Goal: Task Accomplishment & Management: Manage account settings

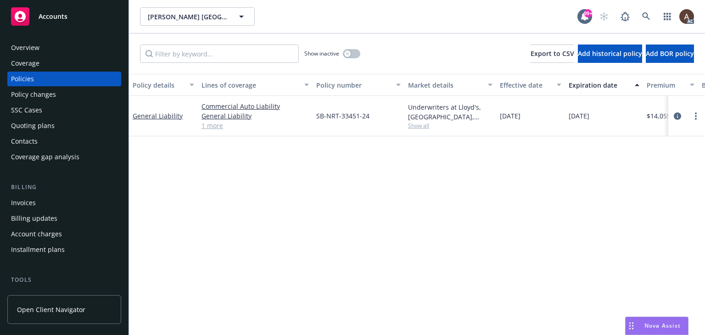
scroll to position [0, 310]
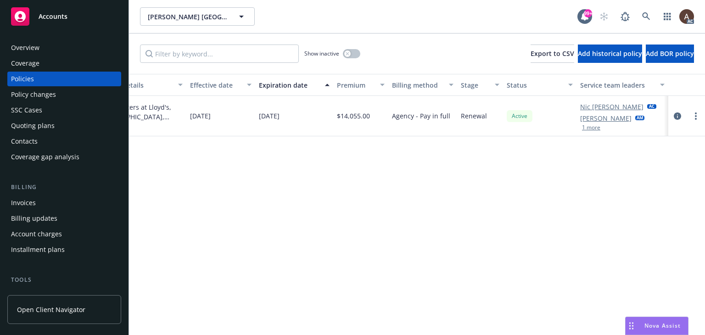
drag, startPoint x: 202, startPoint y: 219, endPoint x: 237, endPoint y: 236, distance: 38.8
click at [202, 219] on div "Policy details Lines of coverage Policy number Market details Effective date Ex…" at bounding box center [417, 204] width 576 height 261
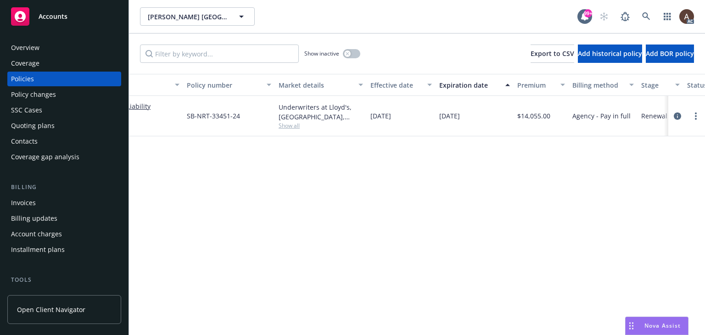
scroll to position [0, 0]
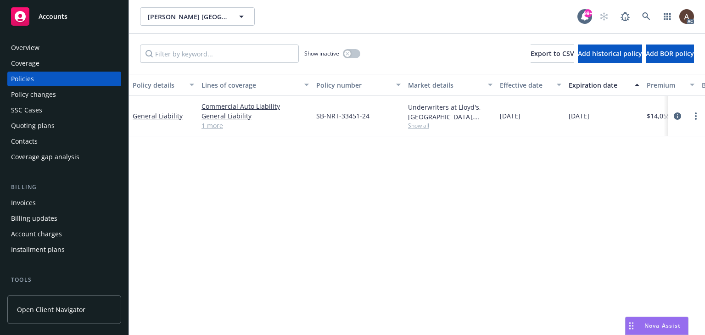
click at [201, 218] on div "Policy details Lines of coverage Policy number Market details Effective date Ex…" at bounding box center [417, 204] width 576 height 261
click at [74, 95] on div "Policy changes" at bounding box center [64, 94] width 106 height 15
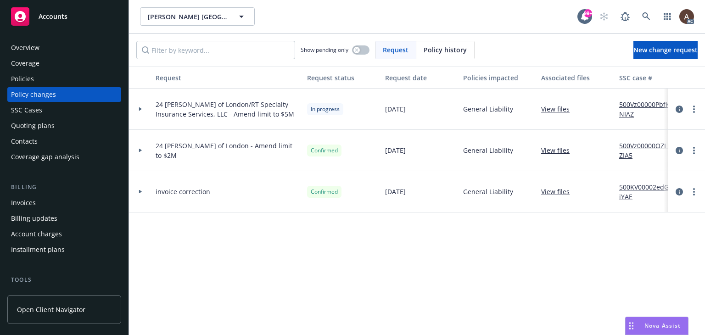
click at [141, 106] on div at bounding box center [140, 109] width 23 height 41
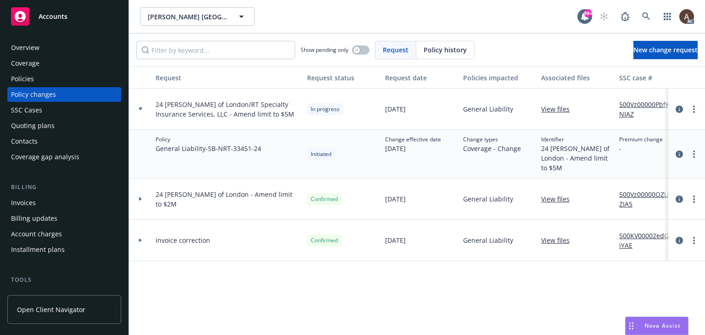
click at [40, 74] on div "Policies" at bounding box center [64, 79] width 106 height 15
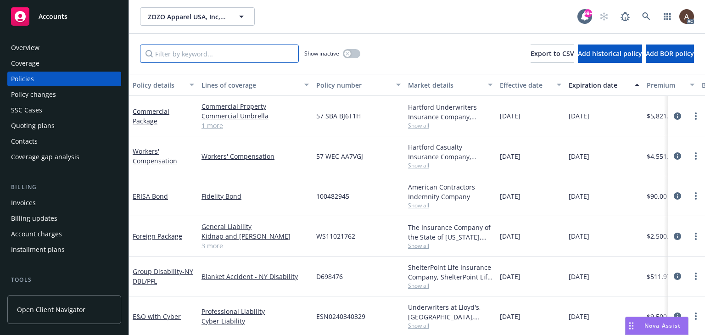
click at [263, 56] on input "Filter by keyword..." at bounding box center [219, 54] width 159 height 18
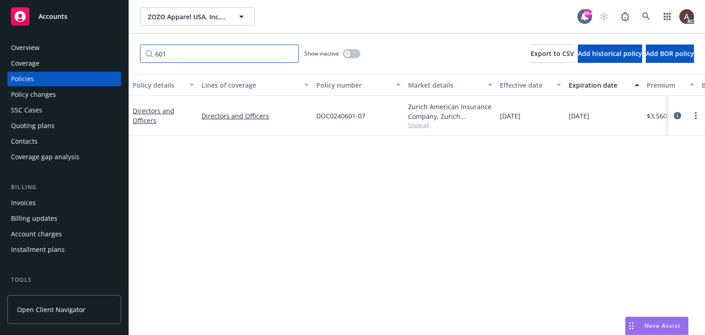
type input "601"
drag, startPoint x: 212, startPoint y: 56, endPoint x: 106, endPoint y: 52, distance: 105.6
click at [106, 52] on div "Accounts Overview Coverage Policies Policy changes SSC Cases Quoting plans Cont…" at bounding box center [352, 167] width 705 height 335
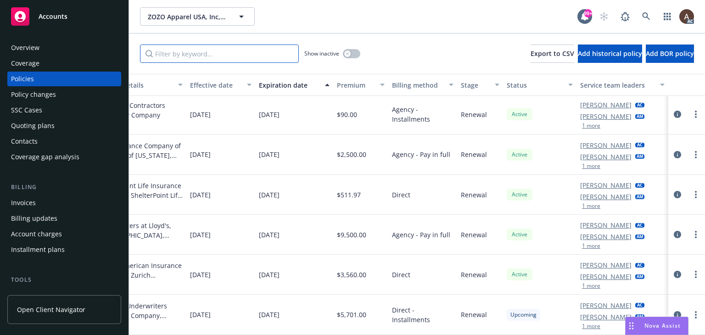
scroll to position [84, 317]
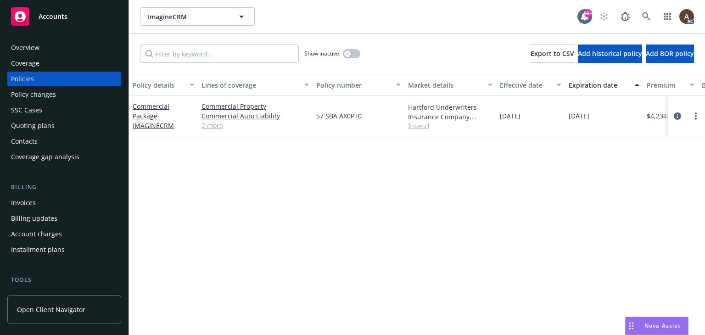
click at [61, 94] on div "Policy changes" at bounding box center [64, 94] width 106 height 15
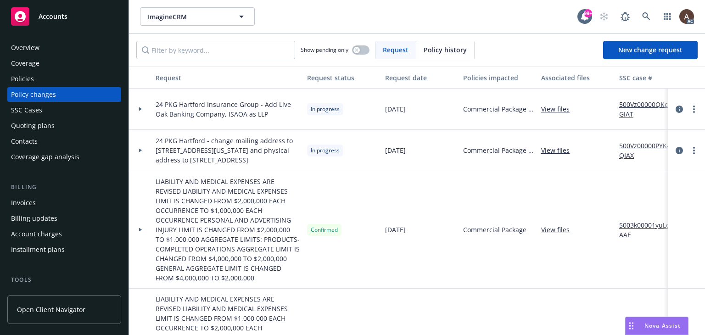
click at [142, 108] on icon at bounding box center [141, 108] width 4 height 3
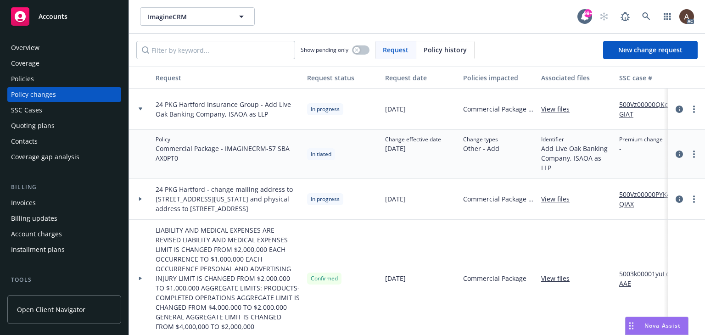
click at [139, 111] on div at bounding box center [140, 109] width 23 height 41
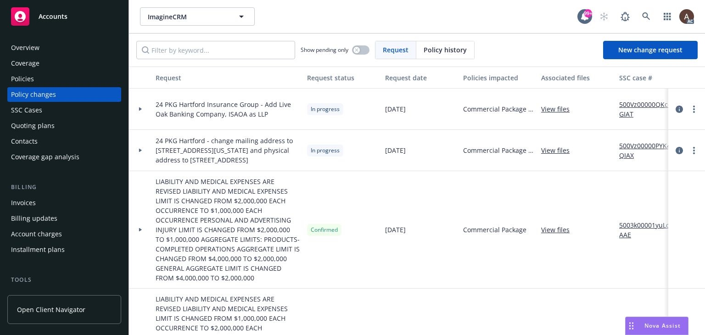
click at [139, 152] on icon at bounding box center [140, 151] width 3 height 4
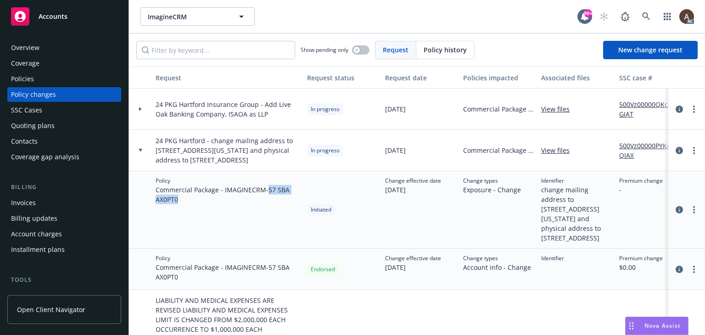
drag, startPoint x: 270, startPoint y: 199, endPoint x: 204, endPoint y: 206, distance: 66.5
click at [204, 204] on span "Commercial Package - IMAGINECRM - 57 SBA AX0PT0" at bounding box center [228, 194] width 144 height 19
copy span "57 SBA AX0PT0"
click at [50, 81] on div "Policies" at bounding box center [64, 79] width 106 height 15
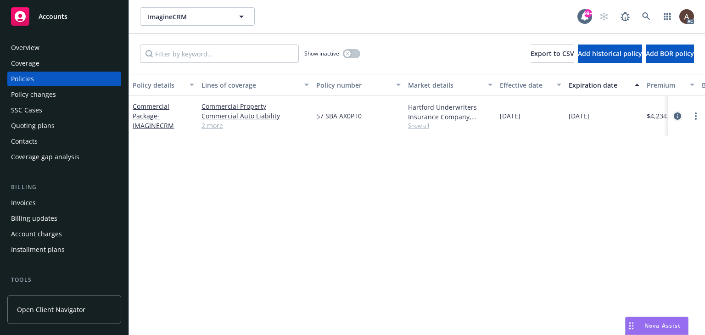
click at [676, 114] on icon "circleInformation" at bounding box center [677, 115] width 7 height 7
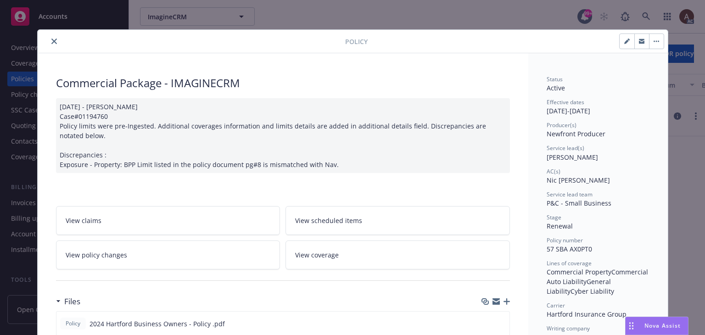
click at [157, 250] on link "View policy changes" at bounding box center [168, 254] width 224 height 29
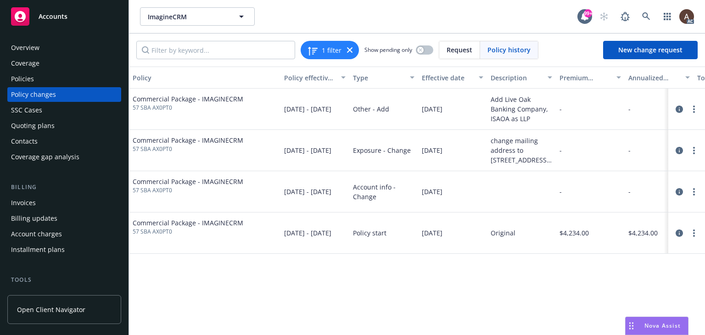
click at [70, 91] on div "Policy changes" at bounding box center [64, 94] width 106 height 15
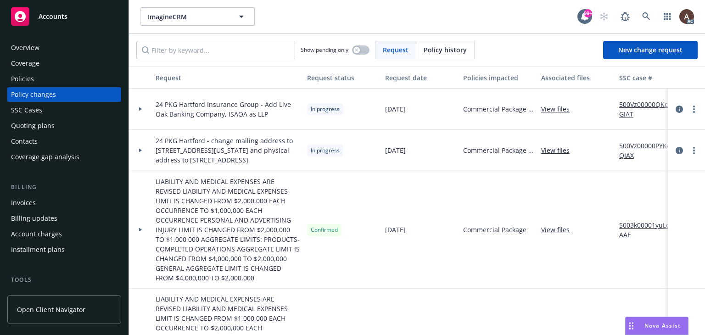
click at [138, 152] on div at bounding box center [141, 150] width 16 height 3
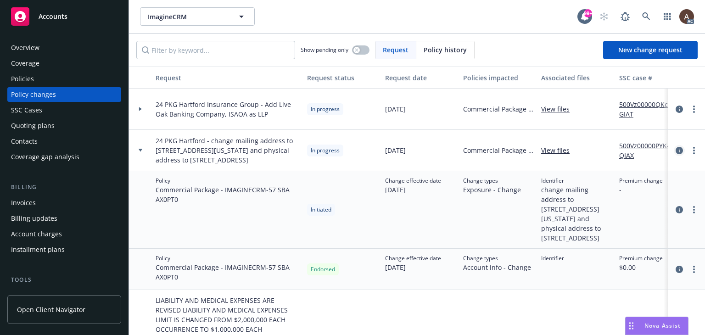
click at [675, 154] on icon "circleInformation" at bounding box center [678, 150] width 7 height 7
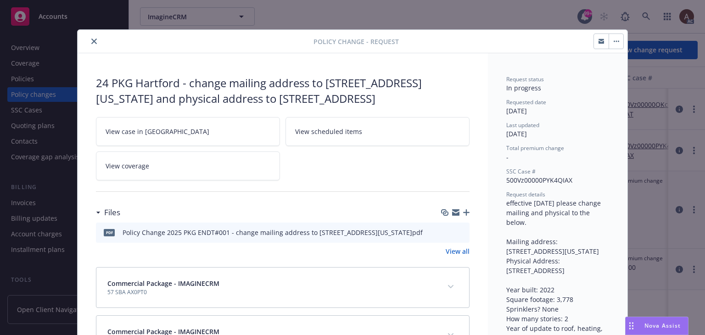
scroll to position [28, 0]
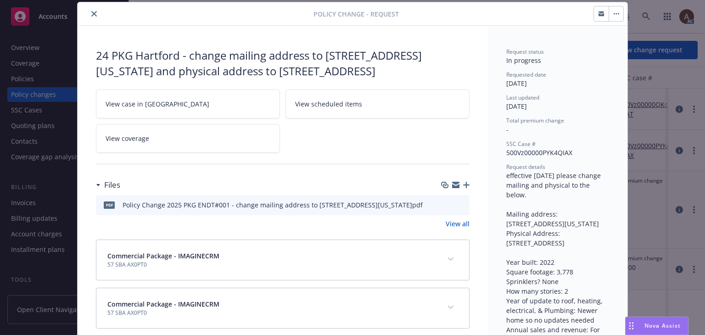
click at [89, 13] on button "close" at bounding box center [94, 13] width 11 height 11
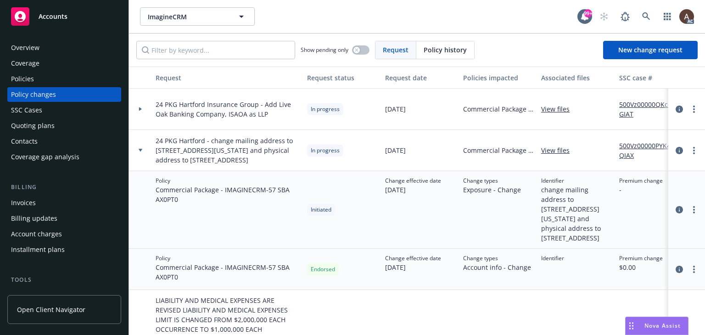
drag, startPoint x: 139, startPoint y: 109, endPoint x: 180, endPoint y: 112, distance: 41.0
click at [139, 109] on icon at bounding box center [140, 109] width 3 height 4
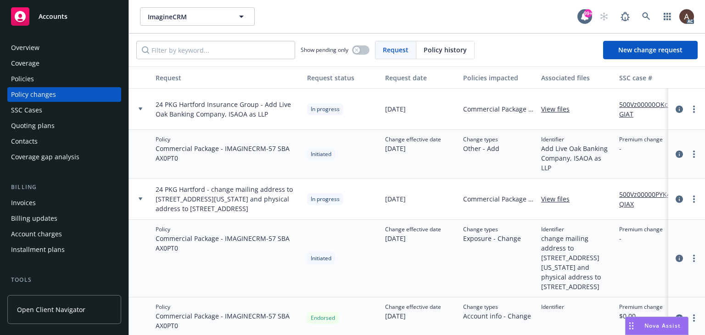
click at [637, 100] on link "500Vz00000QKcqGIAT" at bounding box center [649, 109] width 61 height 19
drag, startPoint x: 55, startPoint y: 77, endPoint x: 50, endPoint y: 87, distance: 10.9
click at [55, 77] on div "Policies" at bounding box center [64, 79] width 106 height 15
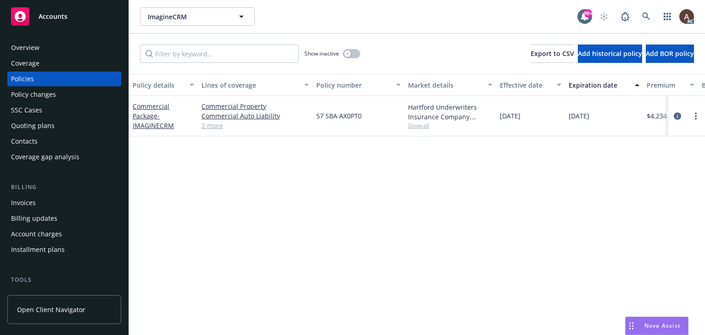
click at [43, 92] on div "Policy changes" at bounding box center [33, 94] width 45 height 15
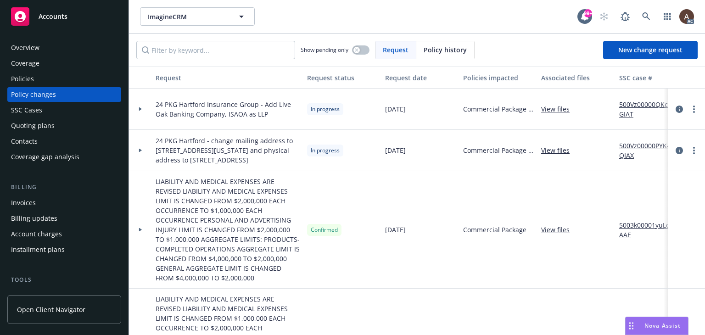
click at [141, 109] on icon at bounding box center [140, 109] width 3 height 4
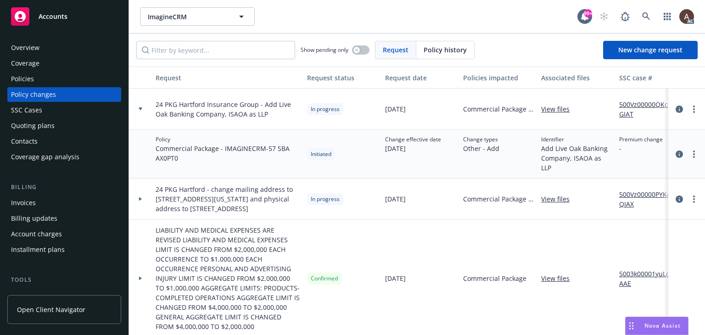
click at [141, 109] on icon at bounding box center [141, 108] width 4 height 3
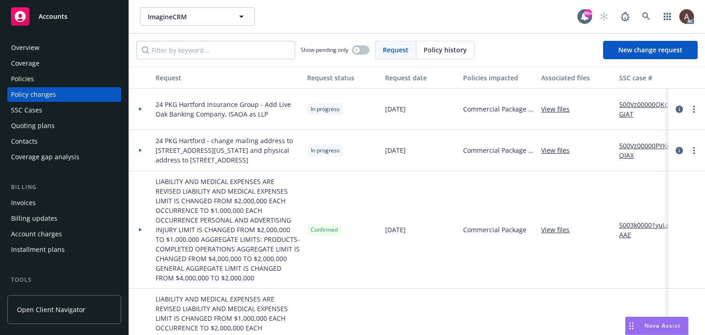
click at [140, 152] on icon at bounding box center [140, 151] width 3 height 4
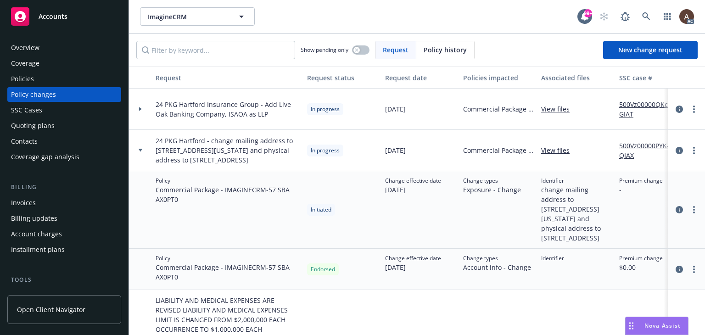
drag, startPoint x: 210, startPoint y: 140, endPoint x: 245, endPoint y: 168, distance: 45.2
click at [245, 165] on span "24 PKG Hartford - change mailing address to [STREET_ADDRESS][US_STATE] and phys…" at bounding box center [228, 150] width 144 height 29
copy span "change mailing address to [STREET_ADDRESS][US_STATE] and physical address to [S…"
click at [693, 151] on circle "more" at bounding box center [694, 151] width 2 height 2
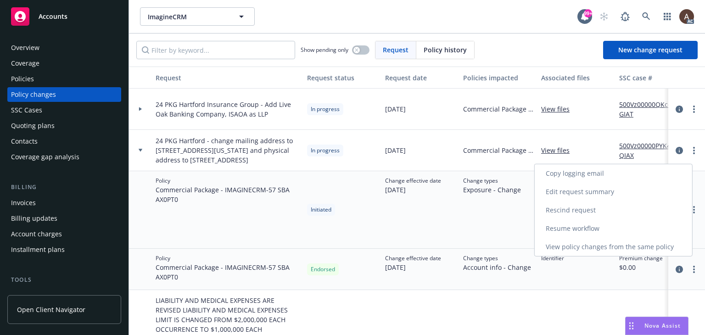
click at [577, 230] on link "Resume workflow" at bounding box center [613, 228] width 157 height 18
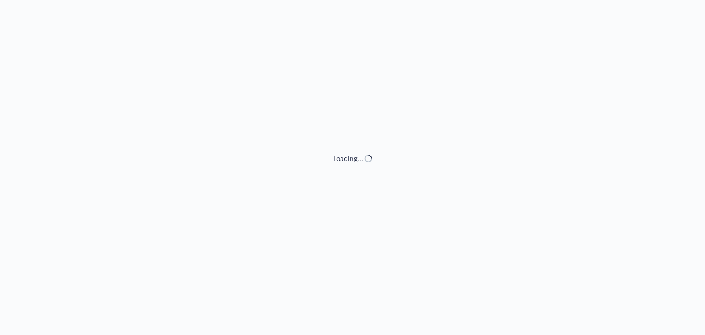
select select "ACCEPTED"
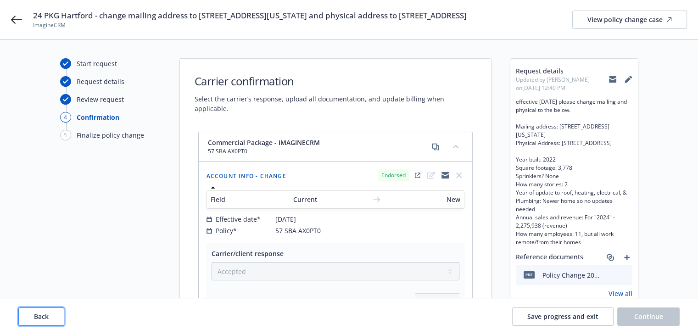
click at [54, 312] on button "Back" at bounding box center [41, 316] width 46 height 18
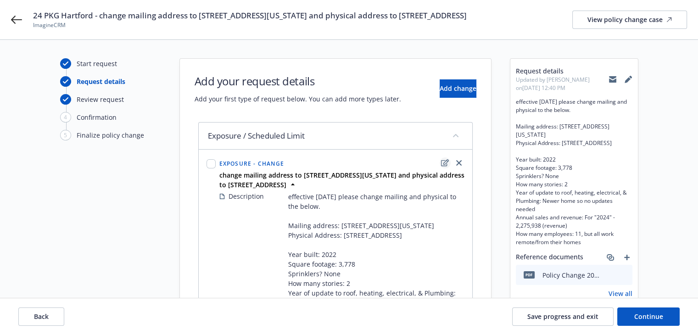
click at [445, 167] on icon "edit" at bounding box center [445, 162] width 8 height 7
select select "CHANGE"
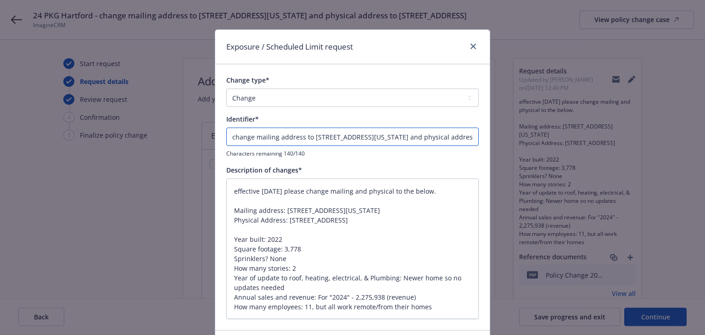
click at [226, 139] on input "change mailing address to [STREET_ADDRESS][US_STATE] and physical address to [S…" at bounding box center [352, 137] width 252 height 18
type input "Echange mailing address to [STREET_ADDRESS][US_STATE] and physical address to […"
type textarea "x"
type input "ENchange mailing address to [STREET_ADDRESS][US_STATE] and physical address to …"
type textarea "x"
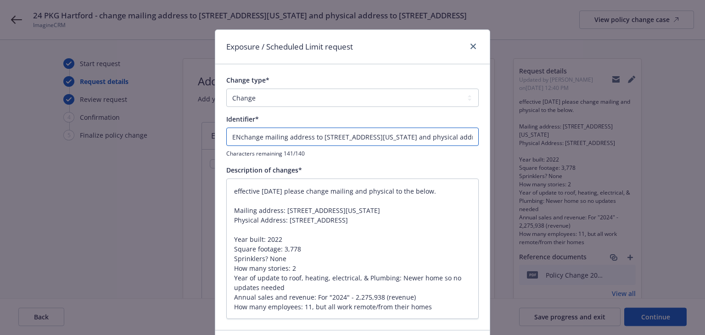
type input "ENDchange mailing address to [STREET_ADDRESS][US_STATE] and physical address to…"
type textarea "x"
type input "ENDTchange mailing address to [STREET_ADDRESS][US_STATE] and physical address t…"
type textarea "x"
type input "ENDT#change mailing address to [STREET_ADDRESS][US_STATE] and physical address …"
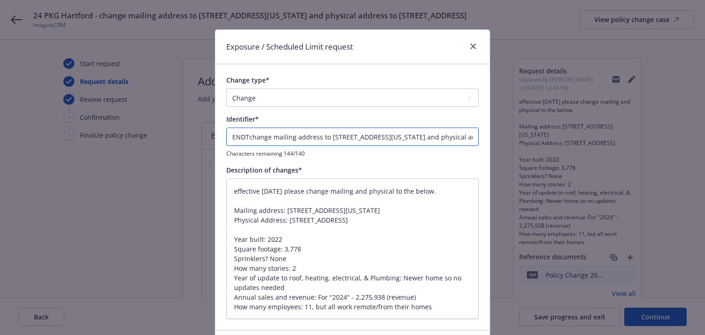
type textarea "x"
type input "ENDT#0change mailing address to [STREET_ADDRESS][US_STATE] and physical address…"
type textarea "x"
type input "ENDT#00change mailing address to [STREET_ADDRESS][US_STATE] and physical addres…"
type textarea "x"
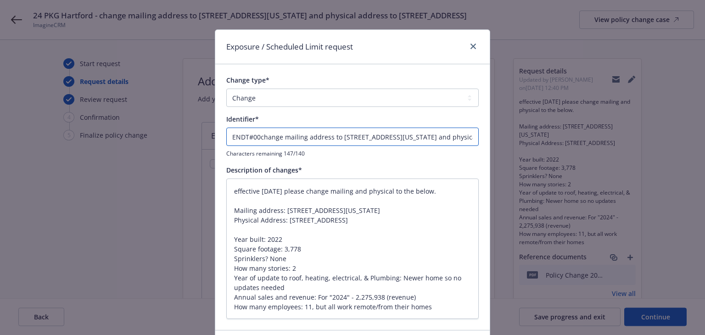
type input "ENDT#002change mailing address to [STREET_ADDRESS][US_STATE] and physical addre…"
type textarea "x"
type input "ENDT#002 change mailing address to [STREET_ADDRESS][US_STATE] and physical addr…"
type textarea "x"
type input "ENDT#002 -change mailing address to [STREET_ADDRESS][US_STATE] and physical add…"
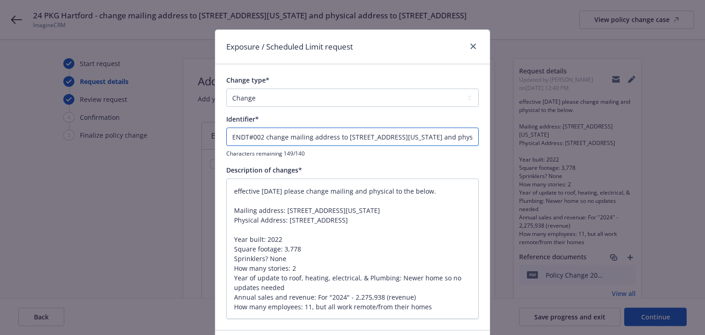
type textarea "x"
type input "ENDT#002 - change mailing address to [STREET_ADDRESS][US_STATE] and physical ad…"
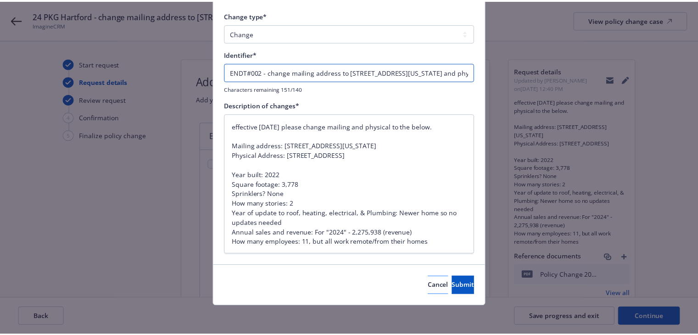
scroll to position [65, 0]
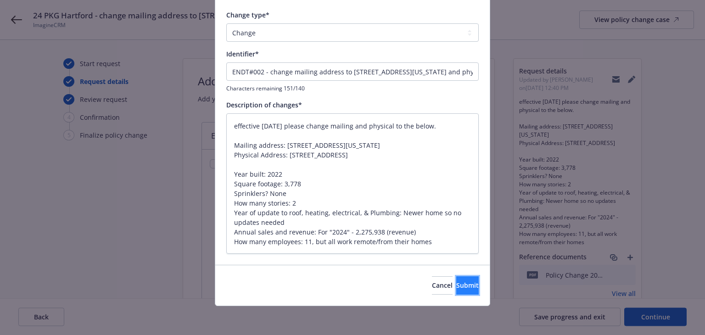
click at [456, 281] on button "Submit" at bounding box center [467, 285] width 22 height 18
type textarea "x"
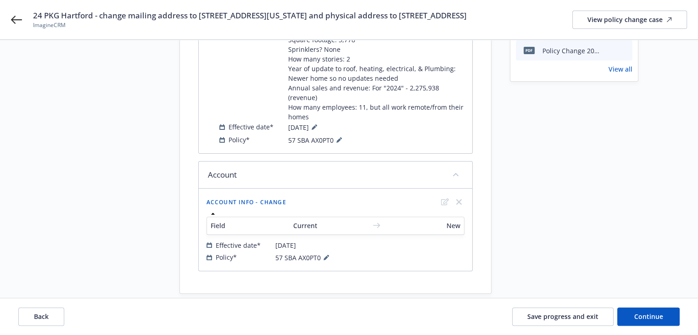
scroll to position [257, 0]
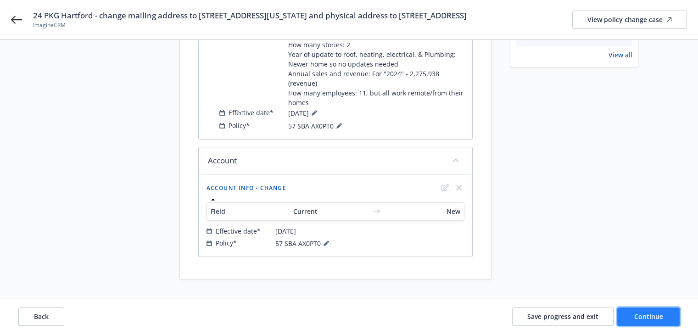
click at [652, 312] on span "Continue" at bounding box center [648, 316] width 29 height 9
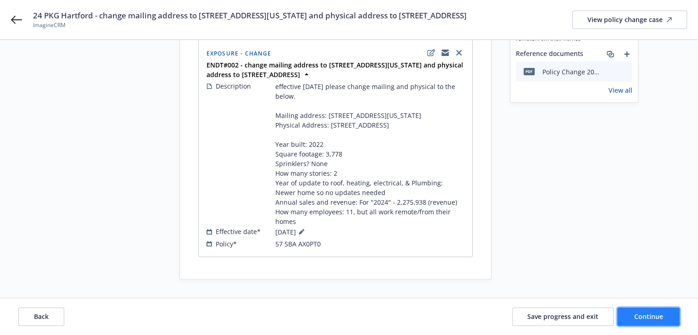
click at [651, 319] on span "Continue" at bounding box center [648, 316] width 29 height 9
select select "ACCEPTED"
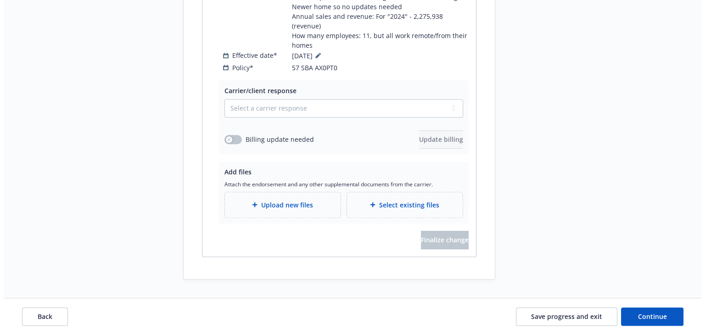
scroll to position [599, 0]
drag, startPoint x: 268, startPoint y: 108, endPoint x: 262, endPoint y: 116, distance: 9.8
click at [268, 108] on select "Select a carrier response Accepted Accepted with revision No endorsement needed…" at bounding box center [340, 108] width 239 height 18
select select "ACCEPTED"
click at [221, 99] on select "Select a carrier response Accepted Accepted with revision No endorsement needed…" at bounding box center [340, 108] width 239 height 18
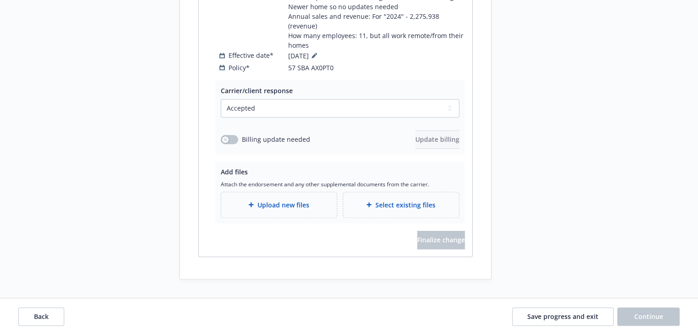
click at [284, 206] on span "Upload new files" at bounding box center [283, 205] width 52 height 10
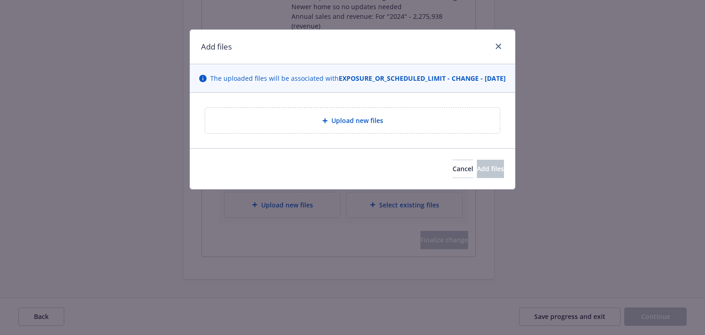
click at [308, 126] on div "Upload new files" at bounding box center [352, 120] width 280 height 11
click at [362, 125] on span "Upload new files" at bounding box center [357, 121] width 52 height 10
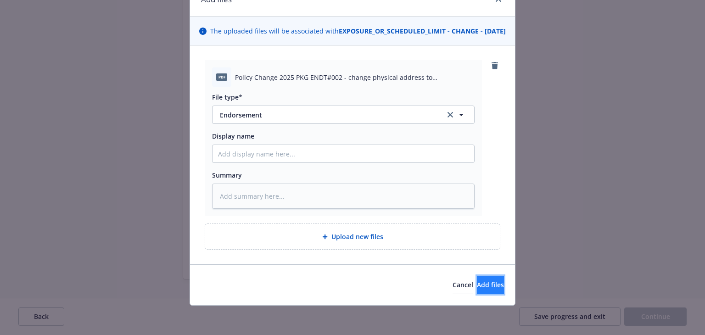
click at [477, 286] on span "Add files" at bounding box center [490, 284] width 27 height 9
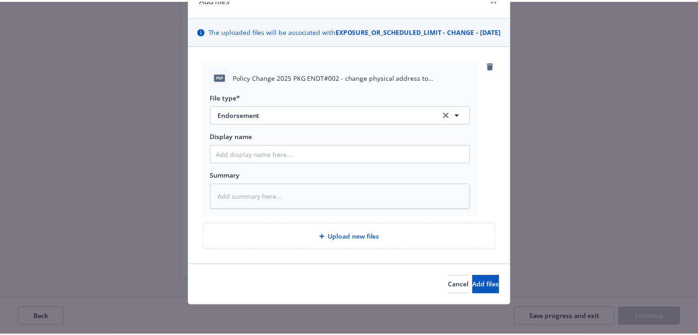
scroll to position [23, 0]
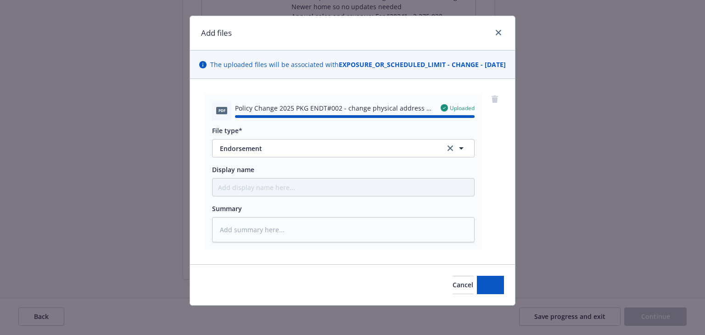
type textarea "x"
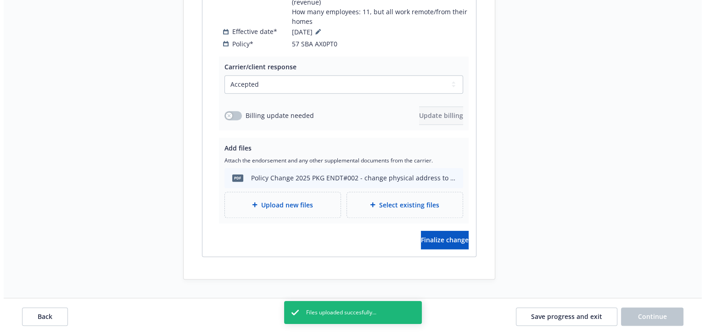
scroll to position [623, 0]
click at [225, 115] on icon "button" at bounding box center [224, 115] width 3 height 3
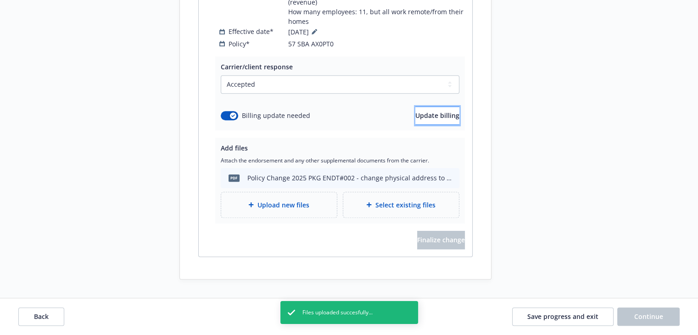
click at [415, 118] on button "Update billing" at bounding box center [437, 115] width 44 height 18
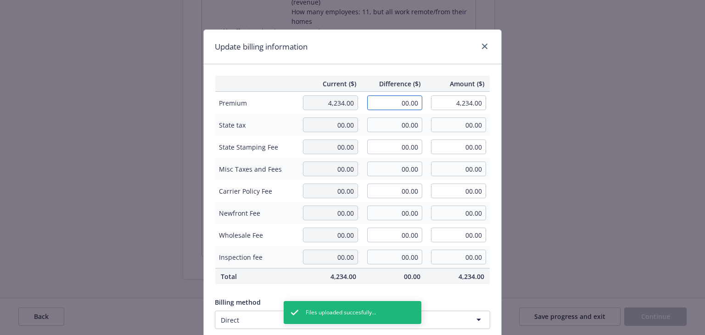
drag, startPoint x: 380, startPoint y: 104, endPoint x: 469, endPoint y: 118, distance: 90.7
click at [469, 118] on tbody "Premium 4,234.00 00.00 4,234.00 State tax 00.00 00.00 00.00 State Stamping Fee …" at bounding box center [352, 180] width 275 height 177
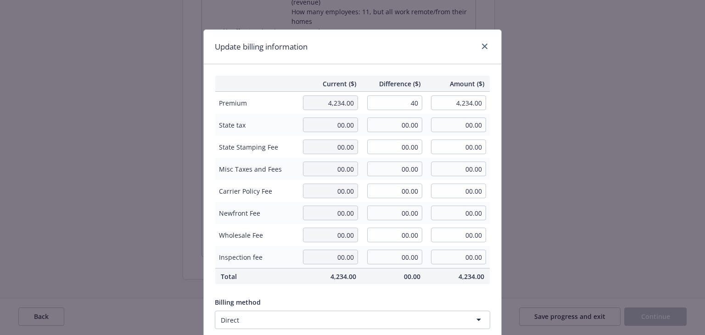
type input "40.00"
type input "4,274.00"
type input "6"
click at [414, 46] on div "Update billing information" at bounding box center [352, 47] width 297 height 34
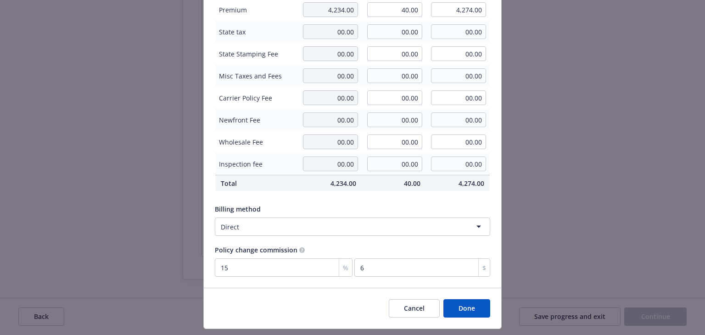
scroll to position [116, 0]
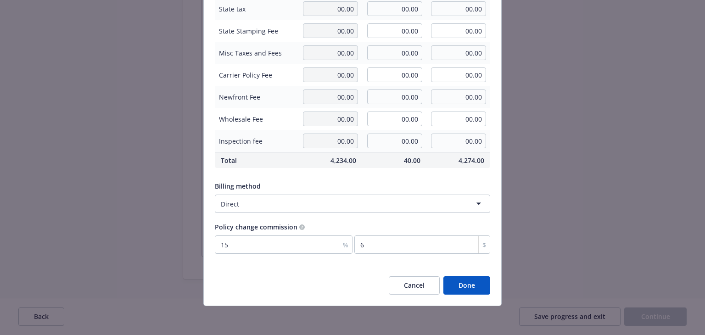
click at [464, 283] on button "Done" at bounding box center [466, 285] width 47 height 18
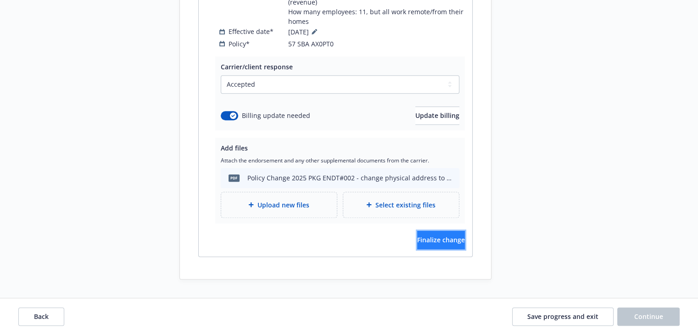
click at [417, 245] on button "Finalize change" at bounding box center [441, 240] width 48 height 18
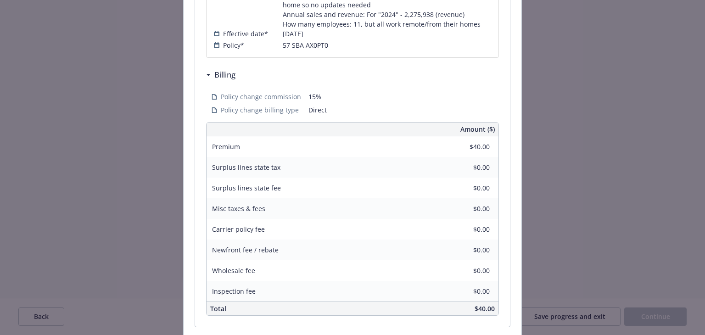
scroll to position [409, 0]
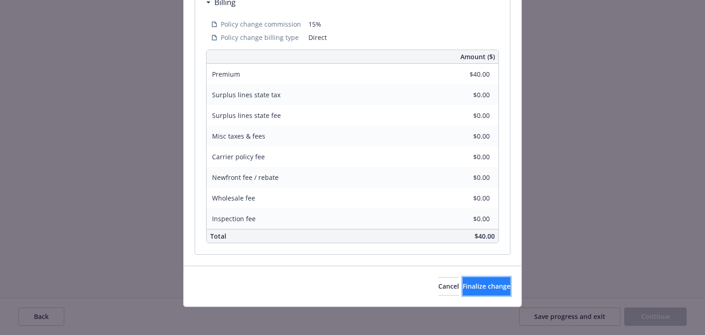
click at [463, 279] on button "Finalize change" at bounding box center [487, 286] width 48 height 18
select select "ACCEPTED"
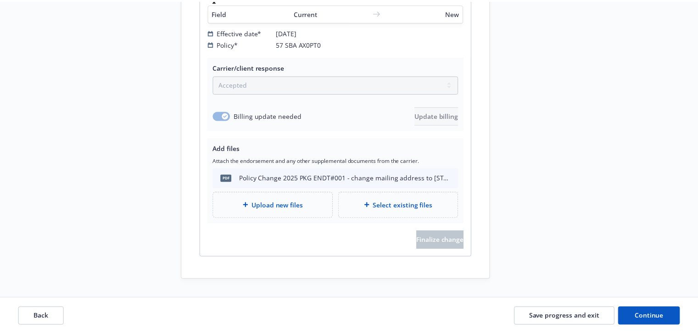
scroll to position [613, 0]
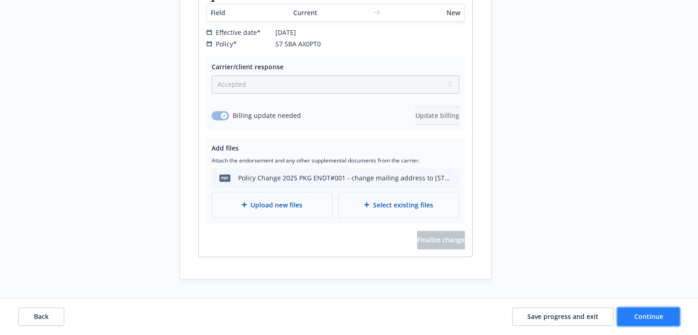
click at [650, 311] on button "Continue" at bounding box center [648, 316] width 62 height 18
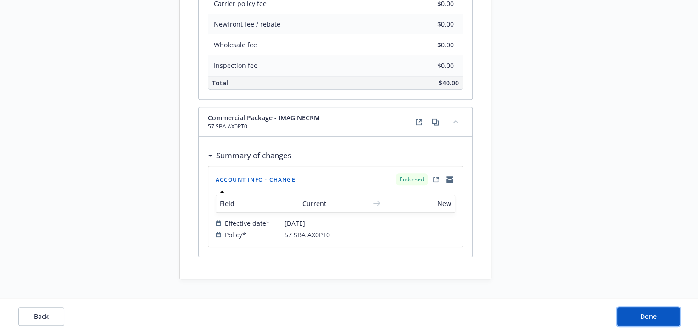
click at [648, 316] on span "Done" at bounding box center [648, 316] width 17 height 9
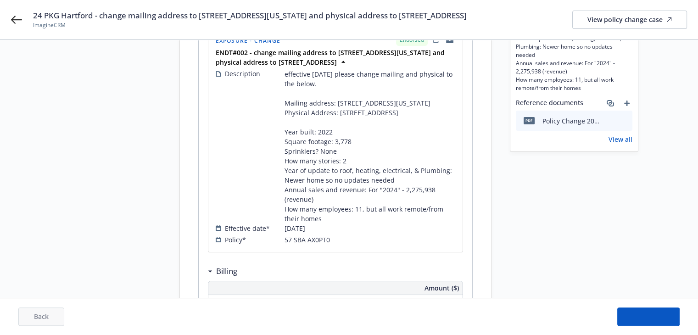
scroll to position [25, 0]
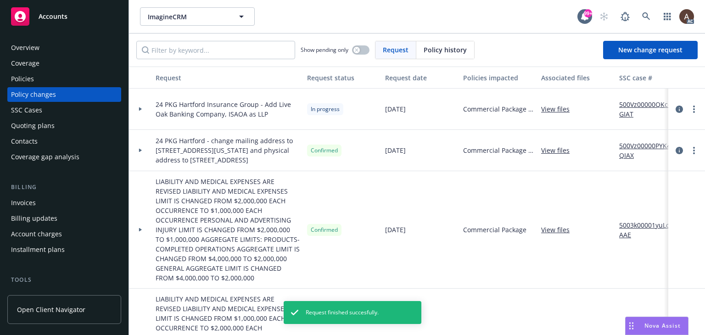
click at [139, 152] on icon at bounding box center [140, 151] width 3 height 4
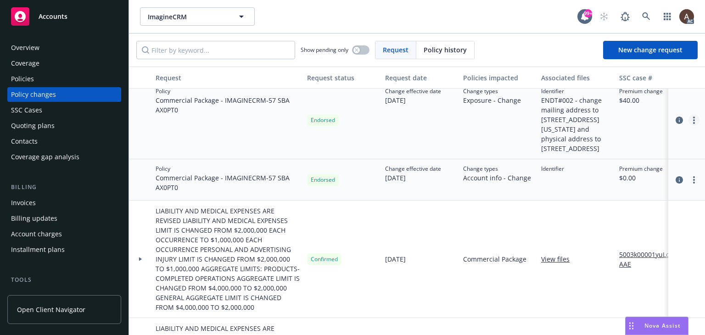
scroll to position [92, 0]
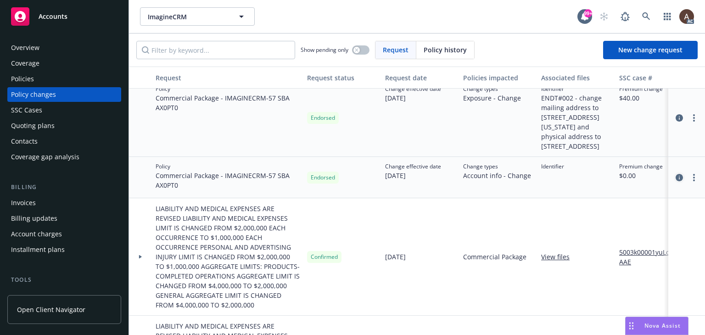
click at [675, 181] on icon "circleInformation" at bounding box center [678, 177] width 7 height 7
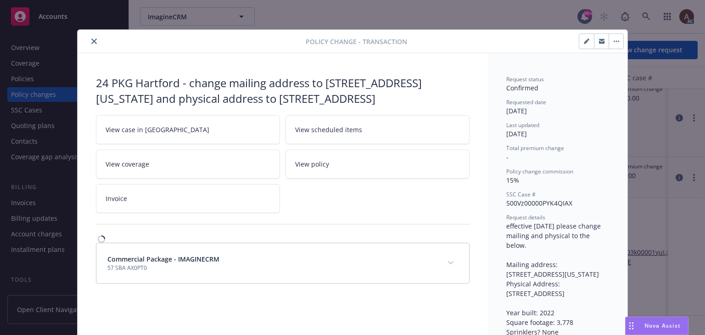
scroll to position [28, 0]
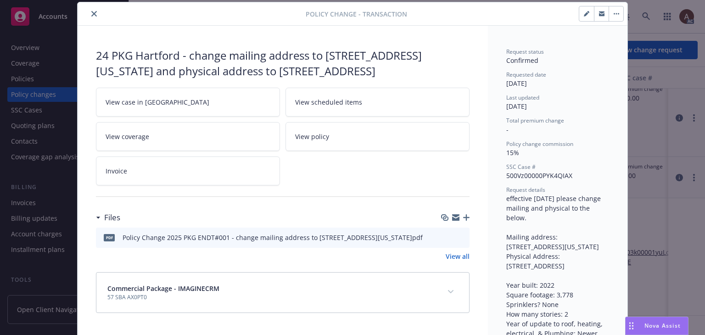
click at [443, 240] on icon "download file" at bounding box center [445, 236] width 7 height 7
click at [91, 15] on icon "close" at bounding box center [94, 14] width 6 height 6
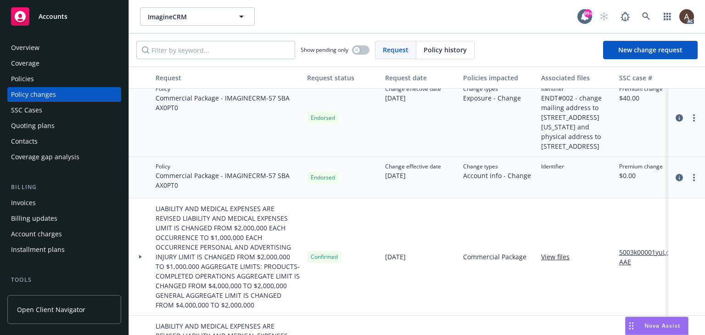
click at [38, 82] on div "Policies" at bounding box center [64, 79] width 106 height 15
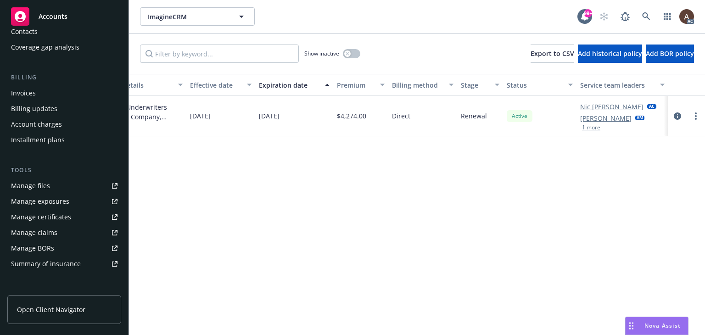
scroll to position [229, 0]
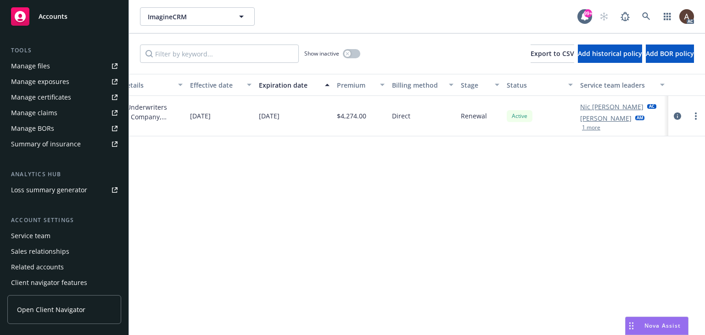
click at [50, 83] on div "Manage exposures" at bounding box center [40, 81] width 58 height 15
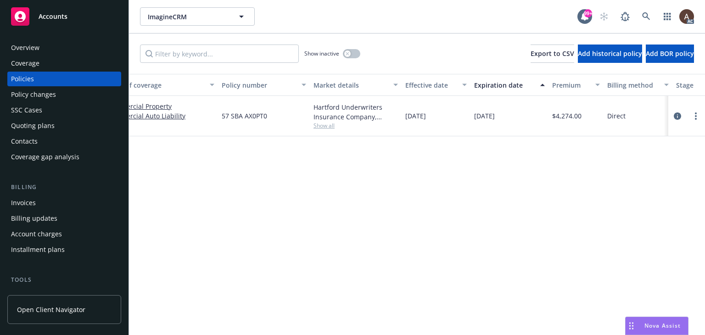
scroll to position [0, 0]
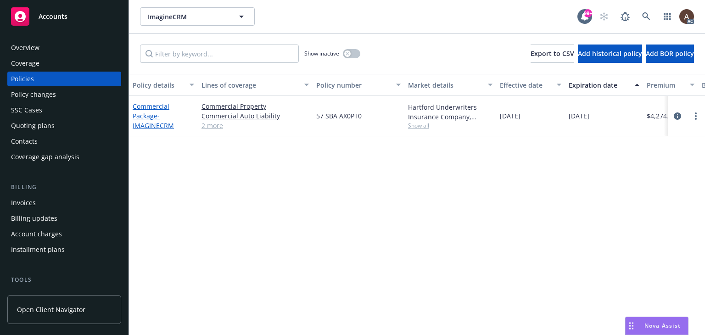
click at [153, 107] on link "Commercial Package - IMAGINECRM" at bounding box center [153, 116] width 41 height 28
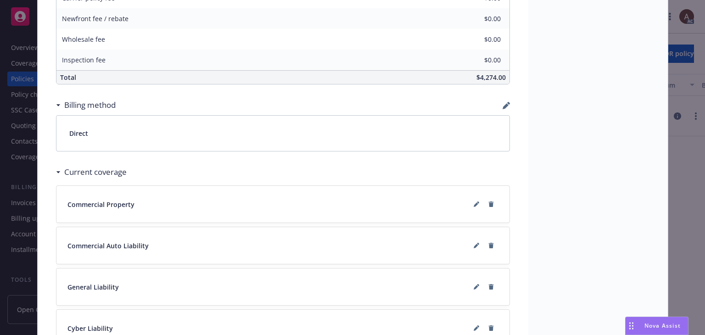
scroll to position [734, 0]
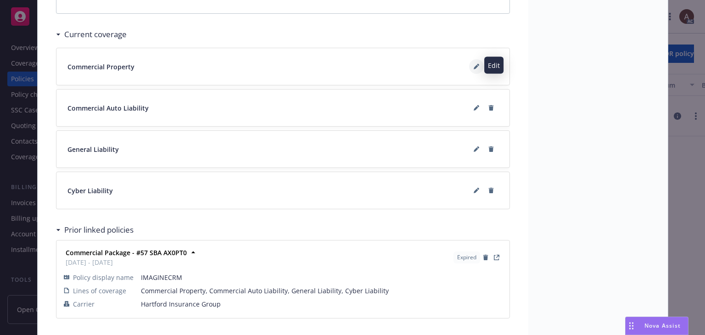
click at [474, 65] on icon at bounding box center [476, 67] width 5 height 5
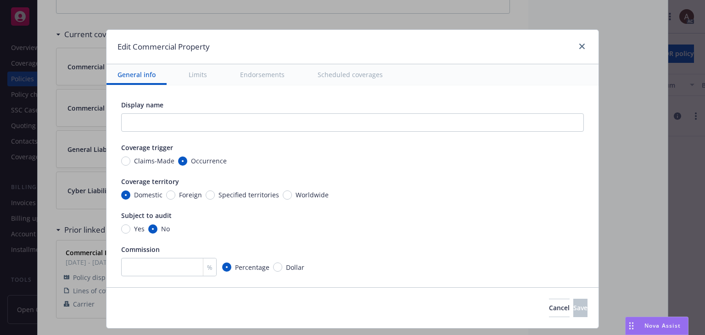
click at [332, 76] on button "Scheduled coverages" at bounding box center [349, 74] width 87 height 21
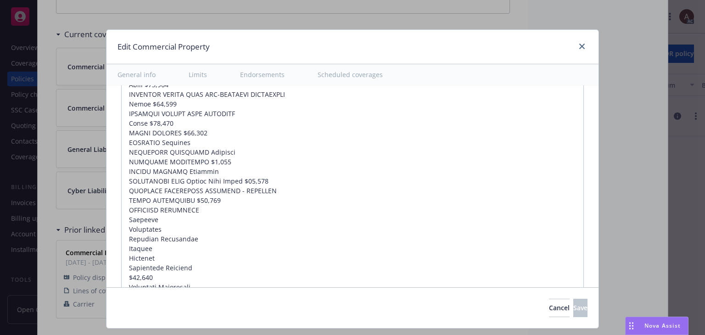
type textarea "x"
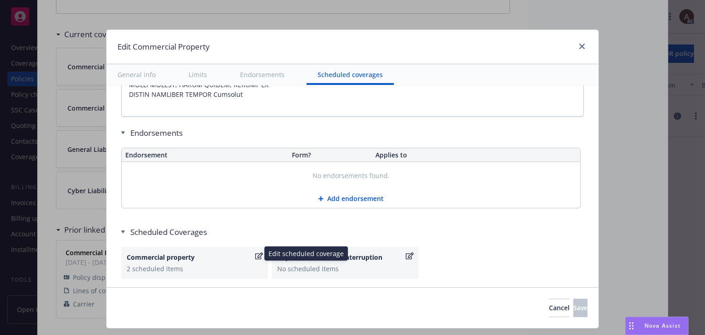
click at [228, 253] on div "Commercial property 2 scheduled items" at bounding box center [195, 262] width 136 height 21
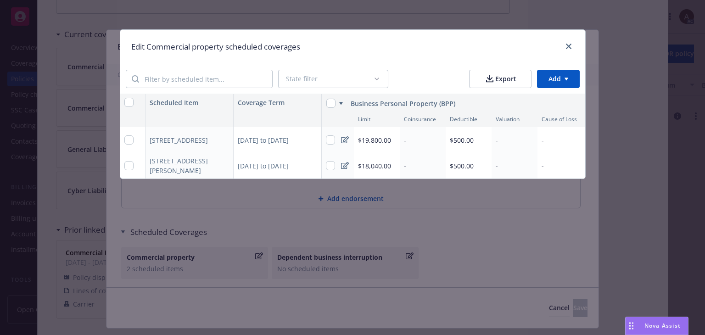
click at [258, 165] on div "[DATE] to [DATE]" at bounding box center [278, 166] width 88 height 26
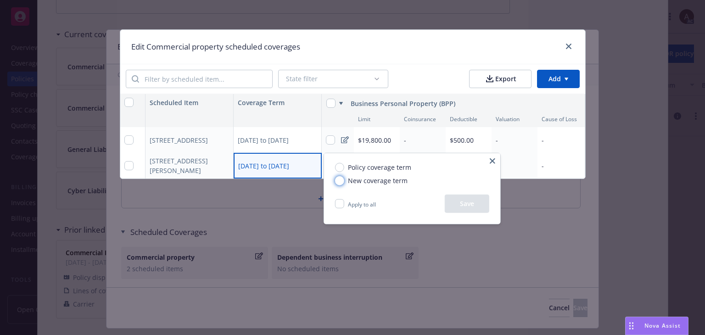
click at [339, 180] on input "New coverage term" at bounding box center [339, 180] width 9 height 9
radio input "true"
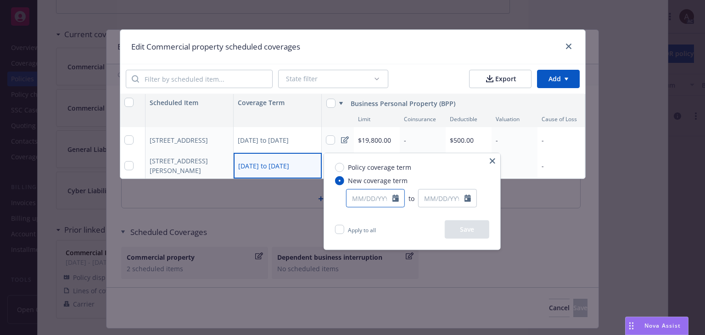
click at [368, 202] on input "text" at bounding box center [369, 197] width 46 height 17
select select "8"
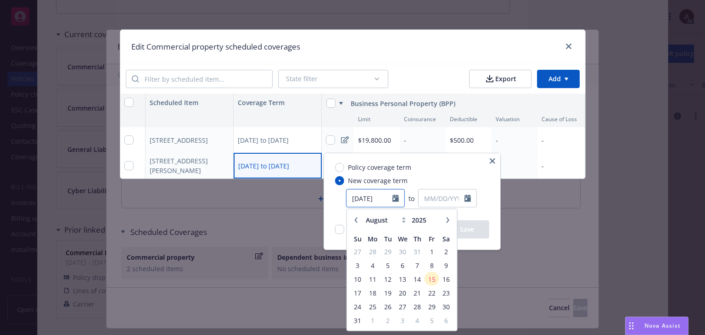
type input "[DATE]"
click at [437, 196] on input "text" at bounding box center [441, 197] width 46 height 17
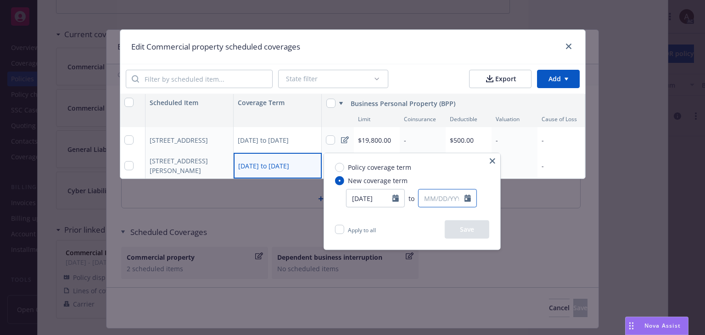
select select "8"
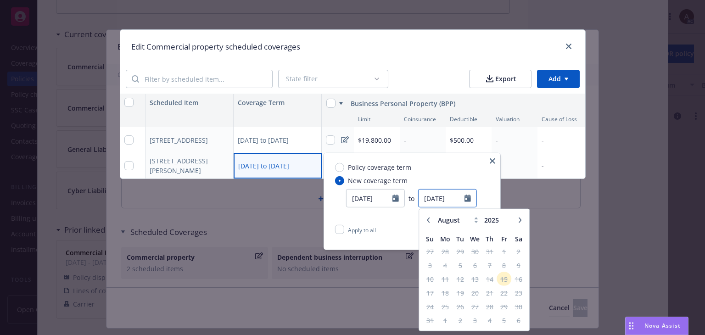
type input "[DATE]"
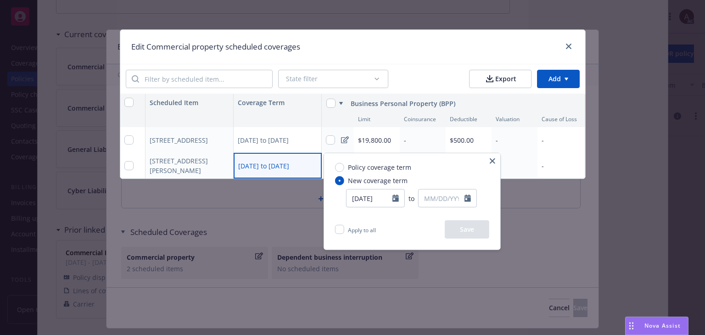
click at [441, 173] on div "Policy coverage term New coverage term [DATE] to January February March April M…" at bounding box center [412, 186] width 176 height 67
click at [446, 204] on input "text" at bounding box center [441, 197] width 46 height 17
select select "8"
click at [386, 198] on input "[DATE]" at bounding box center [369, 197] width 46 height 17
select select "10"
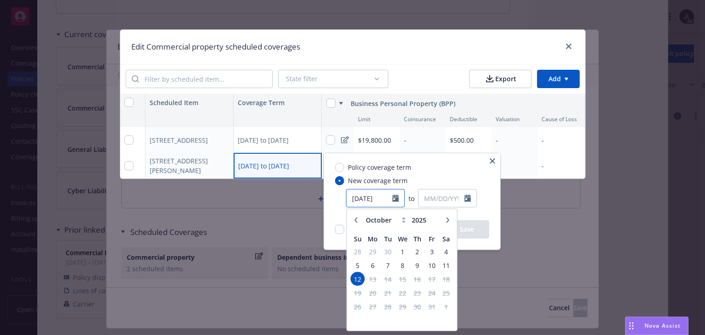
type input "[DATE]"
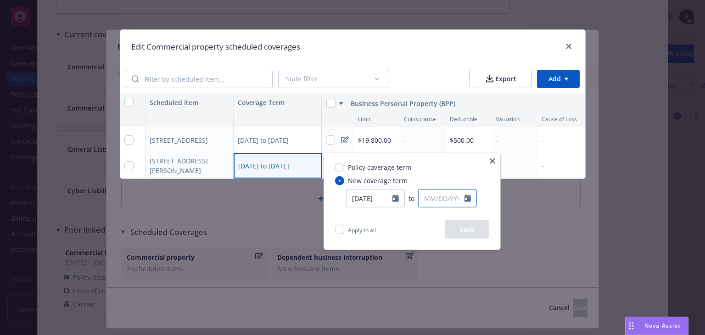
click at [439, 201] on input "text" at bounding box center [441, 197] width 46 height 17
select select "8"
type input "[DATE]"
click at [437, 161] on div "Policy coverage term New coverage term [DATE] to [DATE] January February March …" at bounding box center [412, 186] width 176 height 67
click at [484, 232] on button "Save" at bounding box center [467, 229] width 45 height 18
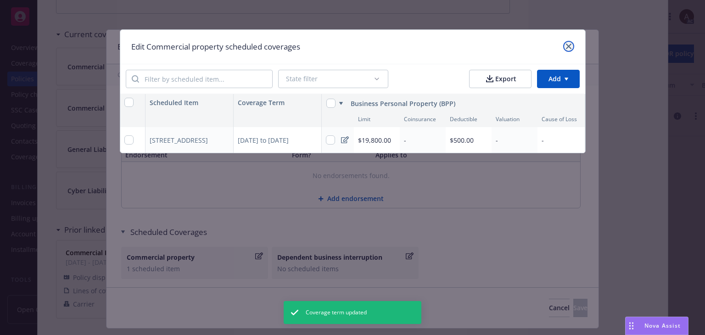
click at [570, 47] on icon "close" at bounding box center [569, 47] width 6 height 6
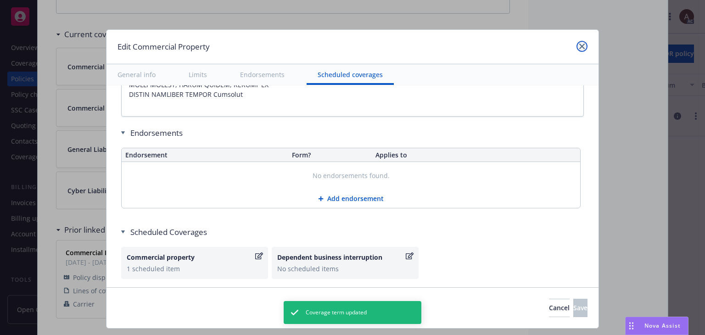
click at [576, 48] on link "close" at bounding box center [581, 46] width 11 height 11
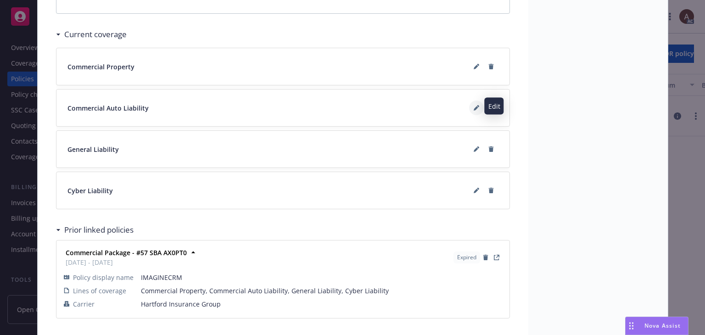
click at [474, 106] on icon at bounding box center [476, 108] width 5 height 5
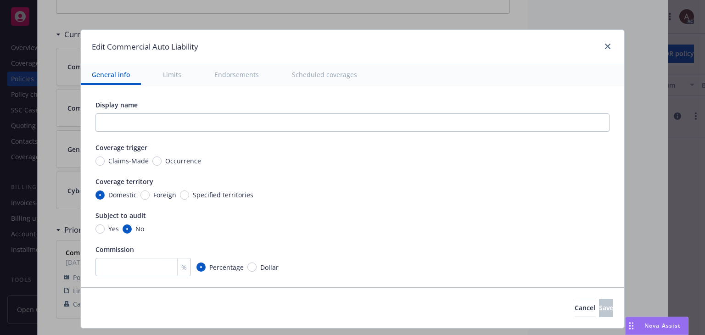
click at [319, 72] on button "Scheduled coverages" at bounding box center [324, 74] width 87 height 21
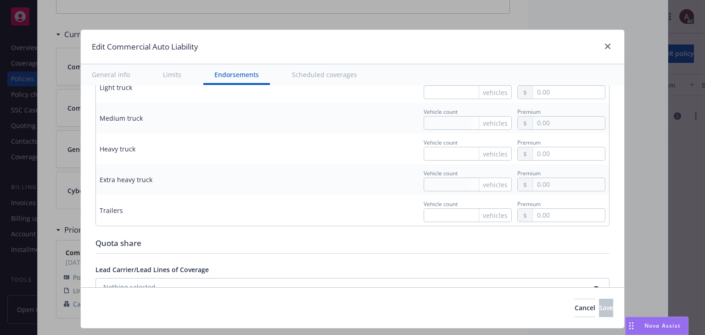
scroll to position [1398, 0]
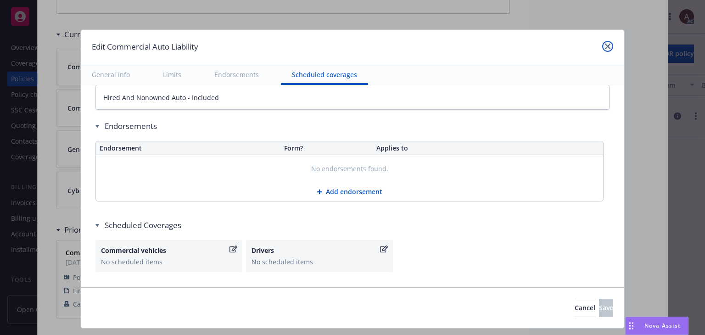
click at [606, 46] on icon "close" at bounding box center [608, 47] width 6 height 6
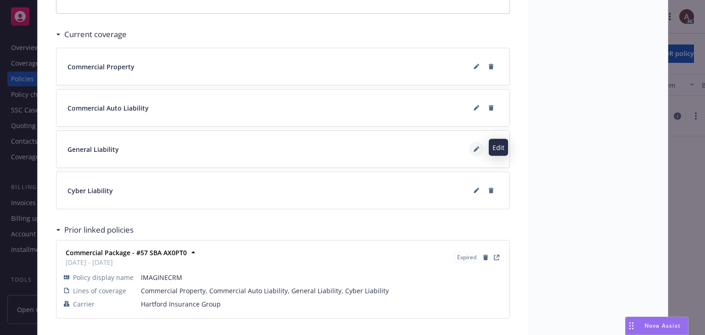
click at [469, 146] on button at bounding box center [476, 149] width 15 height 15
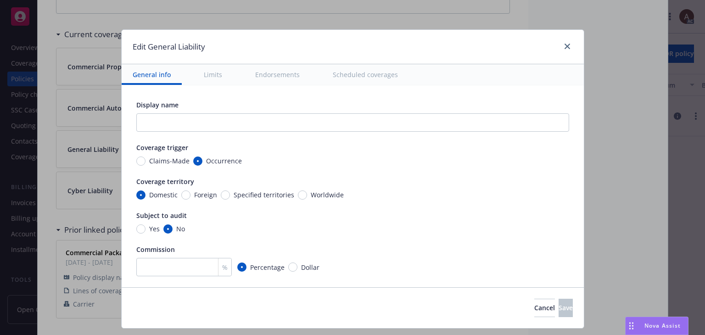
click at [369, 77] on button "Scheduled coverages" at bounding box center [365, 74] width 87 height 21
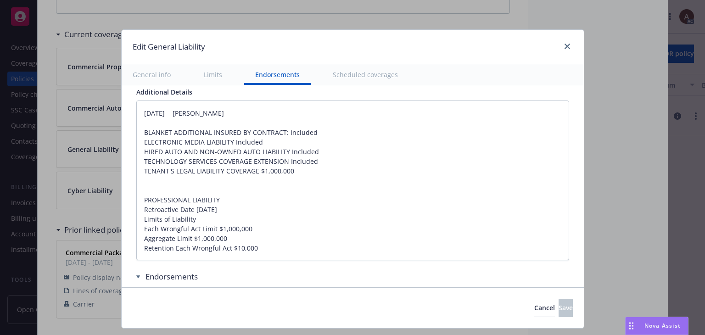
scroll to position [1285, 0]
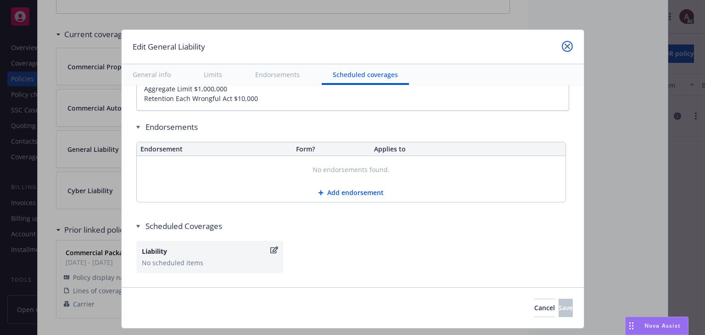
click at [562, 47] on link "close" at bounding box center [567, 46] width 11 height 11
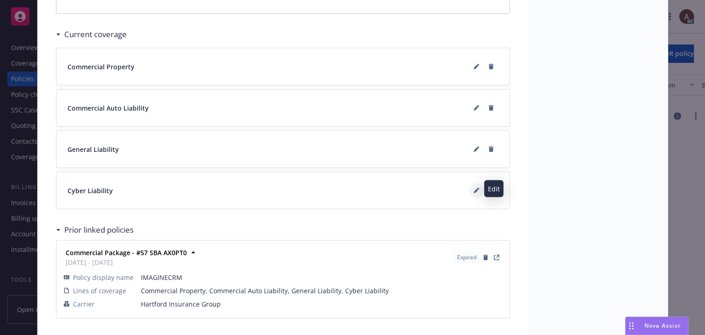
click at [474, 188] on icon at bounding box center [477, 191] width 6 height 6
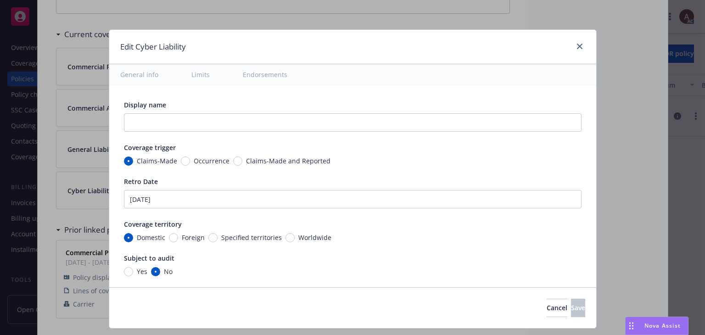
type textarea "x"
click at [579, 50] on link "close" at bounding box center [579, 46] width 11 height 11
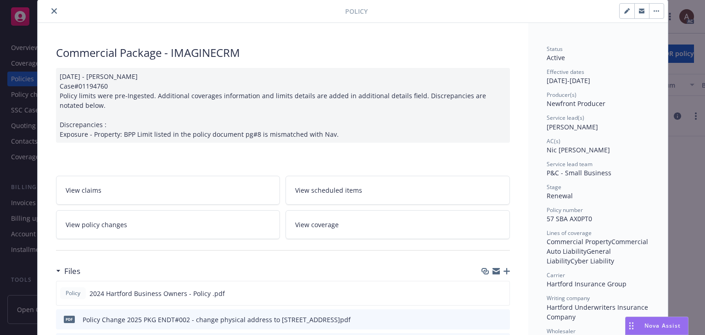
scroll to position [0, 0]
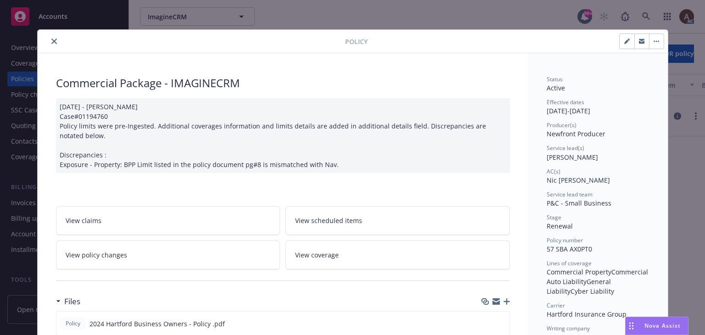
click at [51, 40] on icon "close" at bounding box center [54, 42] width 6 height 6
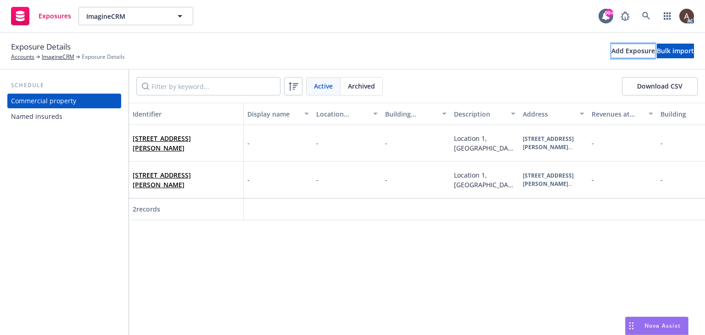
click at [611, 50] on div "Add Exposure" at bounding box center [633, 51] width 44 height 14
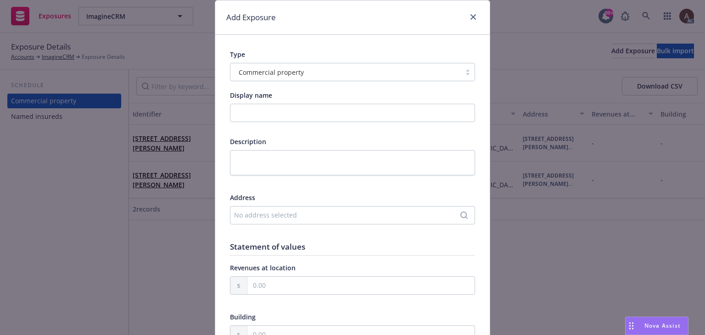
scroll to position [46, 0]
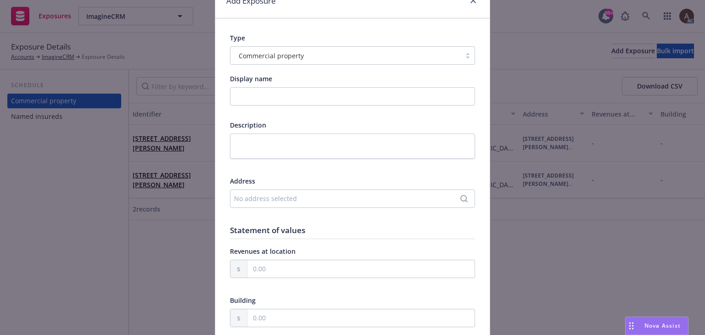
click at [246, 203] on div "No address selected" at bounding box center [352, 198] width 245 height 18
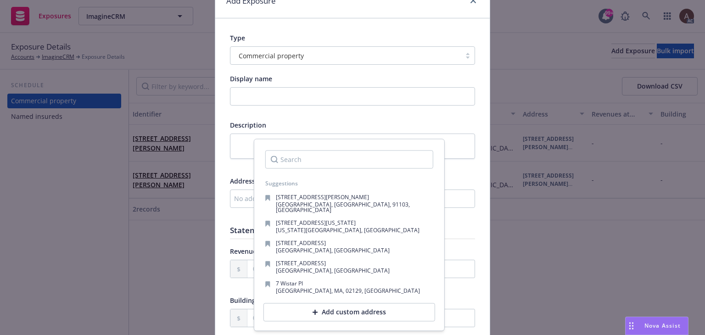
click at [303, 309] on div "Add custom address" at bounding box center [349, 312] width 172 height 18
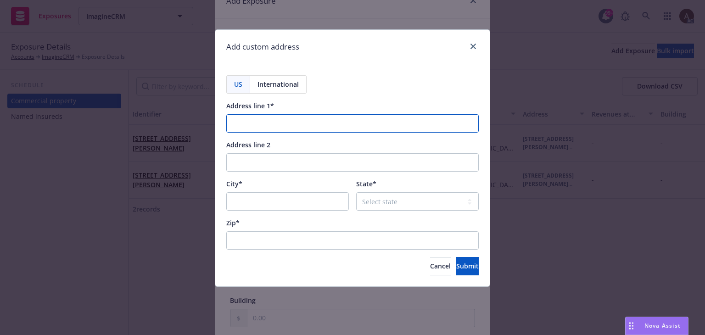
drag, startPoint x: 251, startPoint y: 124, endPoint x: 227, endPoint y: 126, distance: 24.4
click at [251, 124] on input "Address line 1*" at bounding box center [352, 123] width 252 height 18
paste input "22017 Fig Tree Lane"
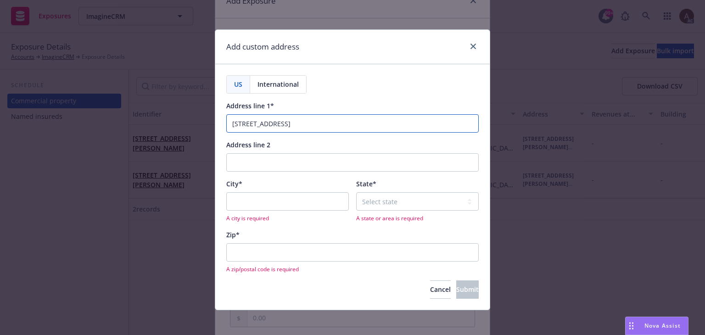
type input "22017 Fig Tree Lane"
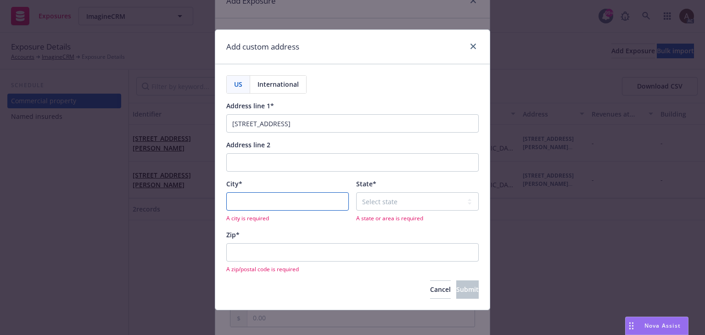
click at [299, 202] on input "City*" at bounding box center [287, 201] width 123 height 18
paste input "Chatsworth"
type input "Chatsworth"
click at [393, 199] on select "Select state Alabama Alaska American Samoa Arizona Arkansas Baker Island Califo…" at bounding box center [417, 201] width 123 height 18
select select "CA"
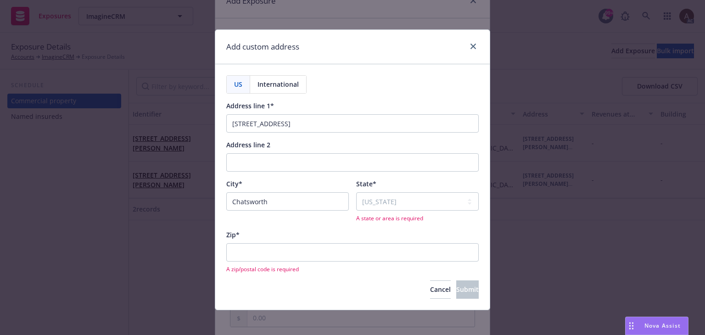
click at [332, 265] on span "A zip/postal code is required" at bounding box center [352, 269] width 252 height 8
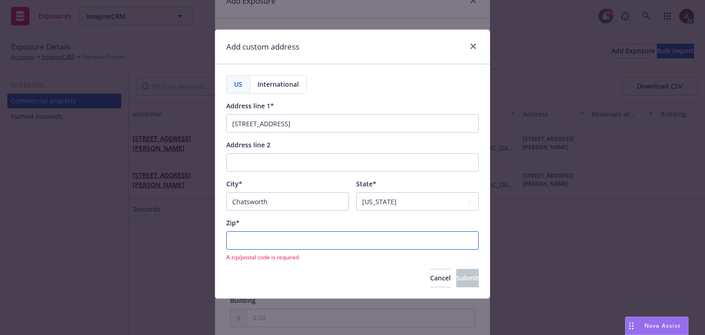
click at [328, 244] on input "Zip*" at bounding box center [352, 240] width 252 height 18
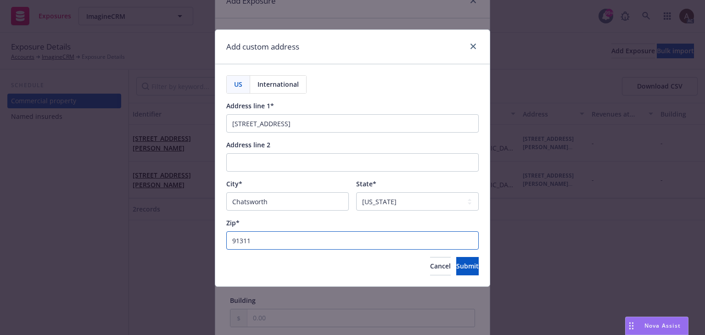
type input "91311"
click at [327, 221] on div "Zip*" at bounding box center [352, 223] width 252 height 10
click at [468, 269] on button "Submit" at bounding box center [467, 266] width 22 height 18
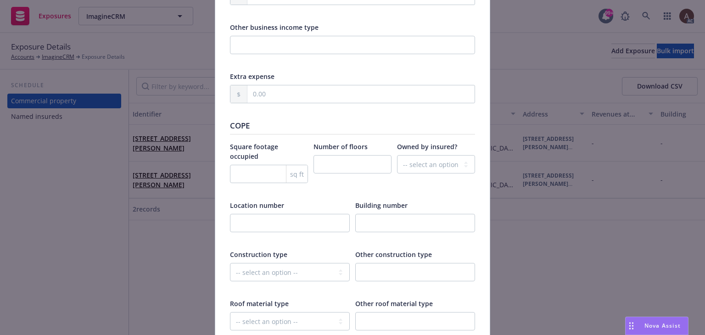
scroll to position [1193, 0]
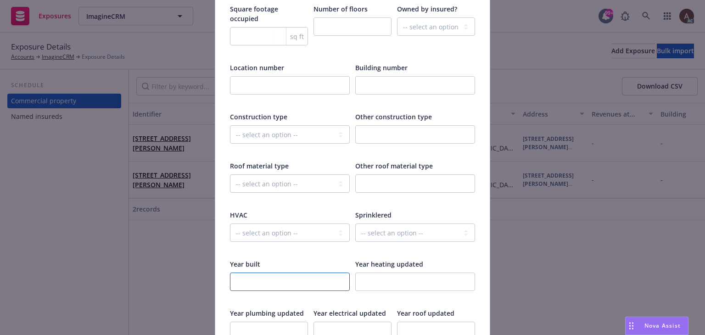
click at [273, 273] on input "number" at bounding box center [290, 282] width 120 height 18
type input "2022"
click at [274, 125] on select "-- select an option -- Fire Resistive (Masonry reinforced by structural Steel l…" at bounding box center [290, 134] width 120 height 18
select select "FRAME"
click at [230, 125] on select "-- select an option -- Fire Resistive (Masonry reinforced by structural Steel l…" at bounding box center [290, 134] width 120 height 18
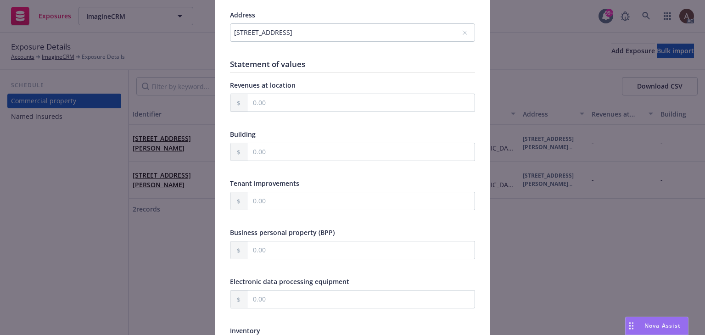
scroll to position [184, 0]
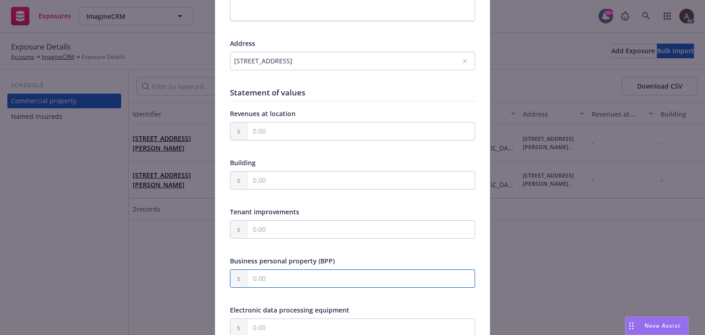
click at [275, 278] on input "text" at bounding box center [360, 278] width 227 height 17
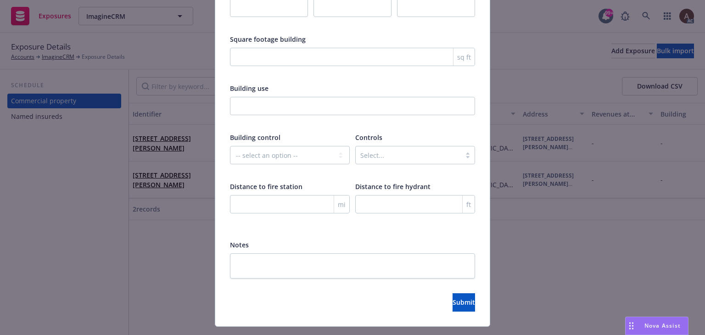
scroll to position [1524, 0]
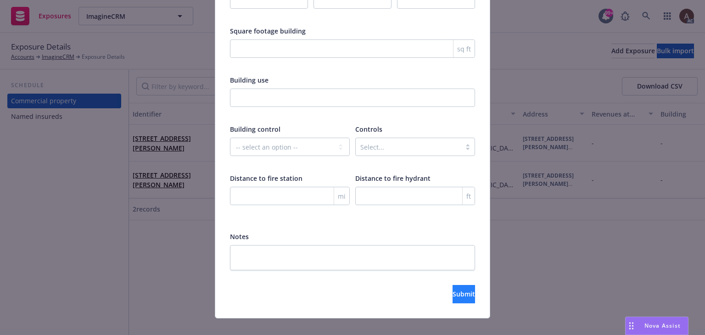
type input "19,800.00"
click at [452, 290] on span "Submit" at bounding box center [463, 294] width 22 height 9
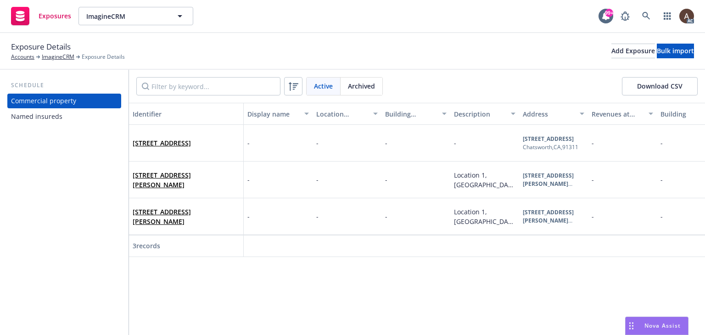
click at [36, 179] on div "Schedule Commercial property Named insureds" at bounding box center [64, 202] width 128 height 265
click at [195, 189] on div "[STREET_ADDRESS][PERSON_NAME]" at bounding box center [186, 179] width 107 height 25
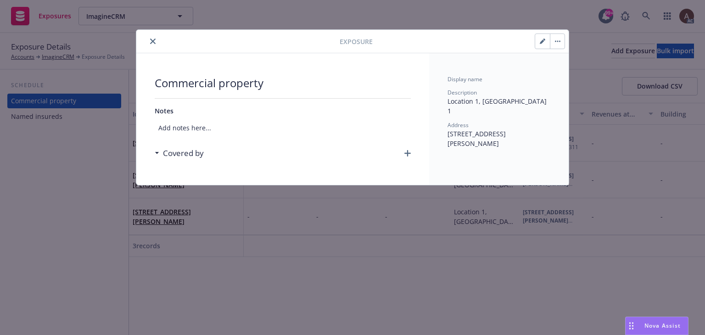
click at [543, 42] on icon "button" at bounding box center [543, 42] width 6 height 6
type textarea "x"
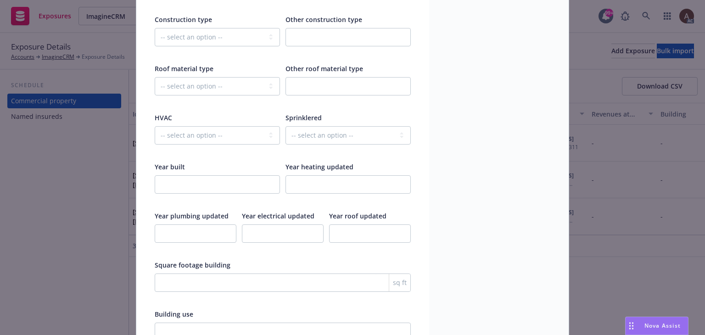
scroll to position [1456, 0]
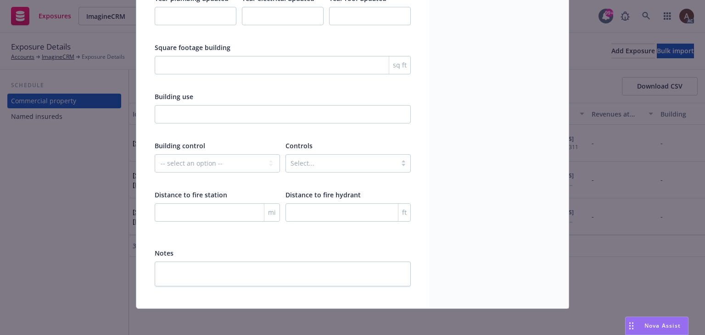
click at [79, 218] on div "Edit exposure Cancel Save Display name Description Location 1, Bldg 1 Address 8…" at bounding box center [352, 167] width 705 height 335
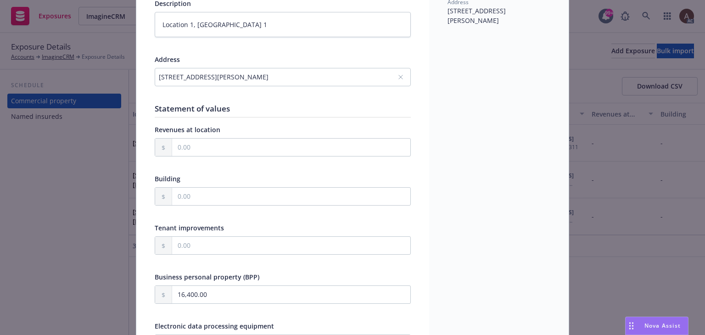
scroll to position [0, 0]
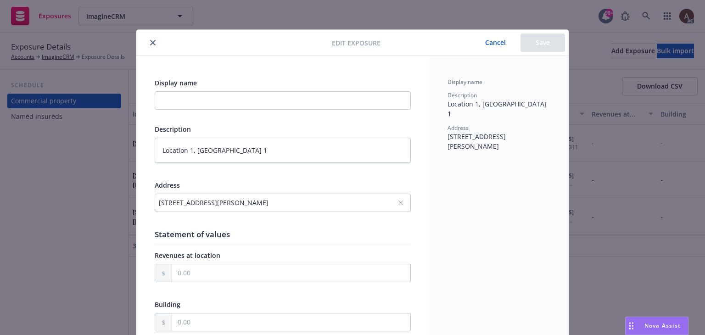
click at [150, 45] on icon "close" at bounding box center [153, 43] width 6 height 6
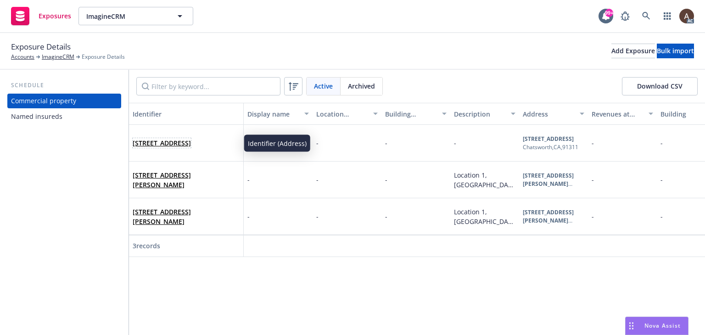
click at [191, 148] on span "[STREET_ADDRESS]" at bounding box center [162, 143] width 58 height 10
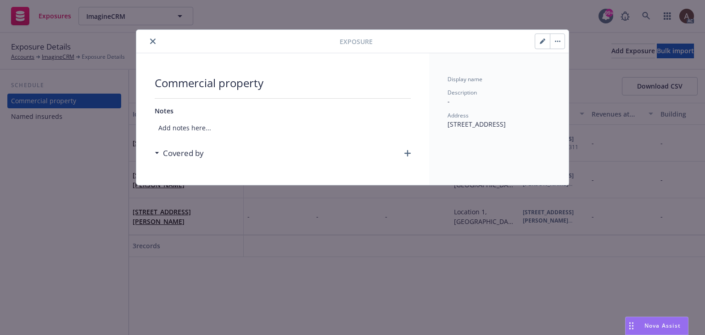
click at [410, 152] on icon "button" at bounding box center [407, 153] width 6 height 6
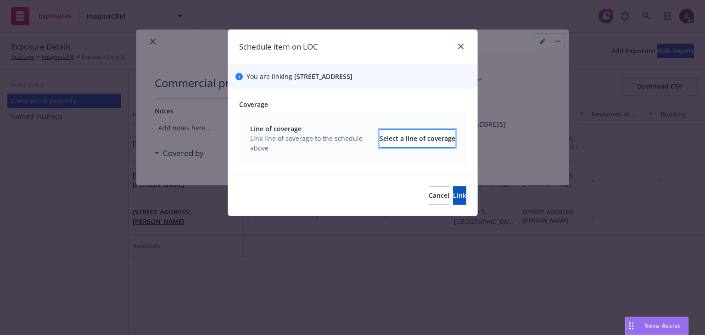
click at [380, 141] on div "Select a line of coverage" at bounding box center [417, 138] width 76 height 17
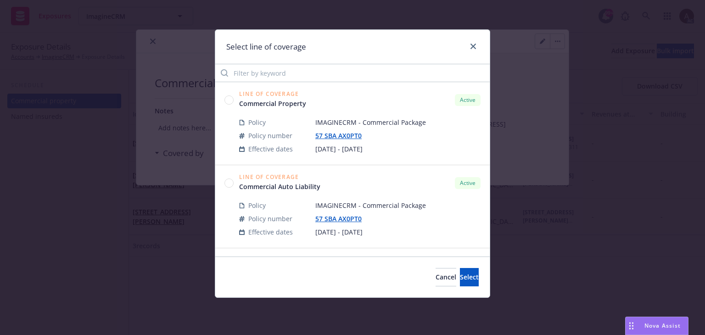
click at [229, 100] on circle at bounding box center [229, 99] width 9 height 9
click at [460, 282] on button "Select" at bounding box center [469, 277] width 19 height 18
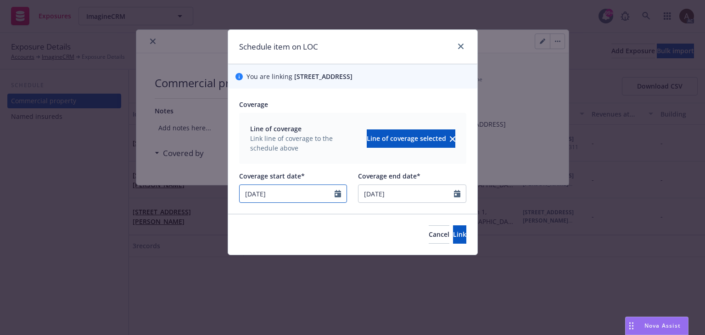
select select "10"
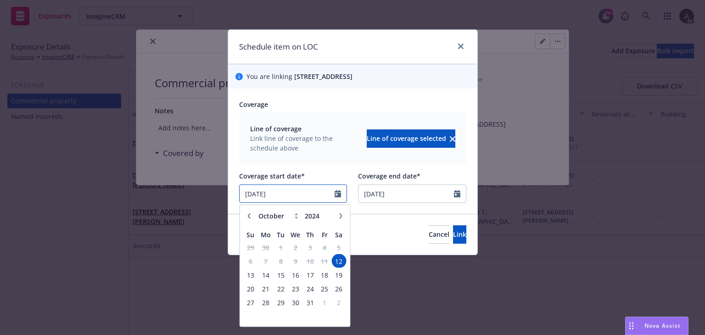
drag, startPoint x: 301, startPoint y: 194, endPoint x: 191, endPoint y: 199, distance: 110.7
click at [191, 199] on div "Schedule item on LOC You are linking 22017 Fig Tree Lane, Chatsworth, CA, 91311…" at bounding box center [352, 167] width 705 height 335
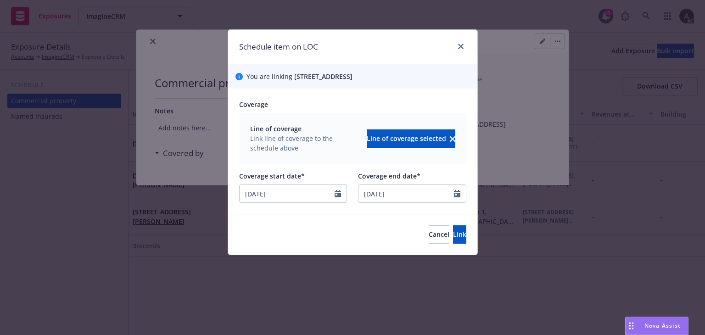
type input "[DATE]"
click at [381, 103] on div "Coverage" at bounding box center [352, 105] width 227 height 10
click at [453, 234] on button "Link" at bounding box center [459, 234] width 13 height 18
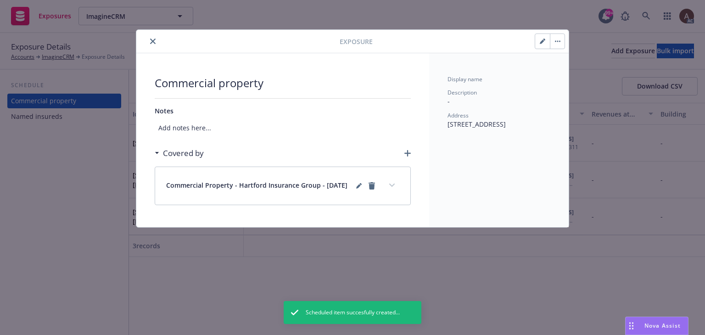
click at [542, 42] on icon "button" at bounding box center [542, 41] width 5 height 5
select select "FRAME"
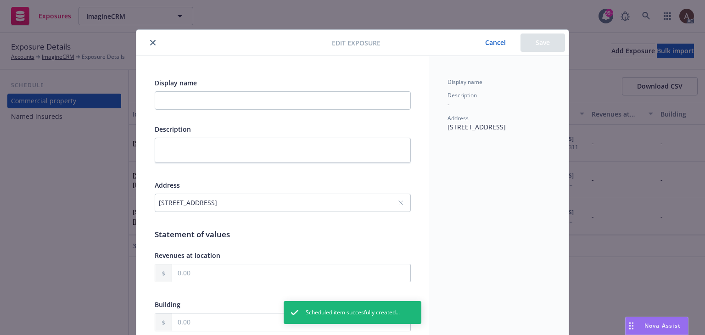
click at [485, 46] on button "Cancel" at bounding box center [495, 42] width 50 height 18
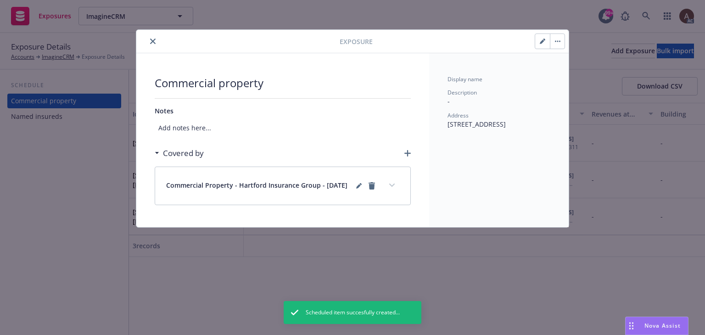
click at [404, 155] on icon "button" at bounding box center [407, 153] width 6 height 6
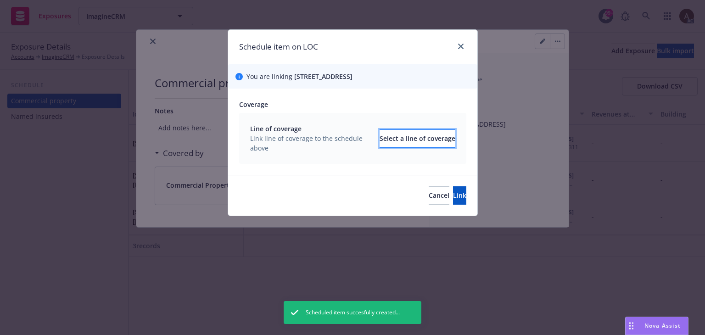
click at [401, 139] on div "Select a line of coverage" at bounding box center [417, 138] width 76 height 17
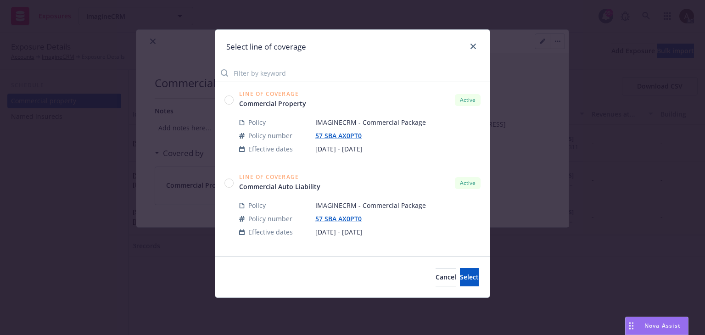
drag, startPoint x: 231, startPoint y: 182, endPoint x: 334, endPoint y: 213, distance: 107.4
click at [231, 182] on circle at bounding box center [229, 182] width 9 height 9
click at [460, 278] on span "Select" at bounding box center [469, 277] width 19 height 9
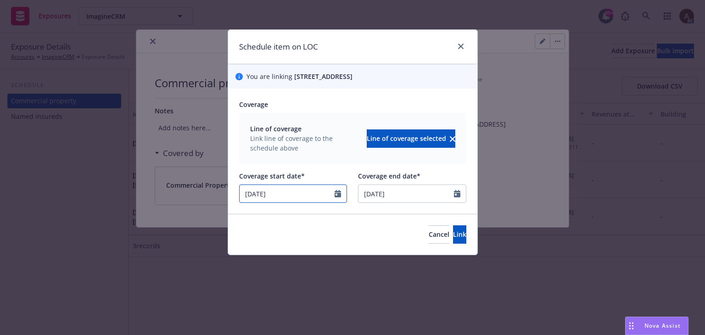
select select "10"
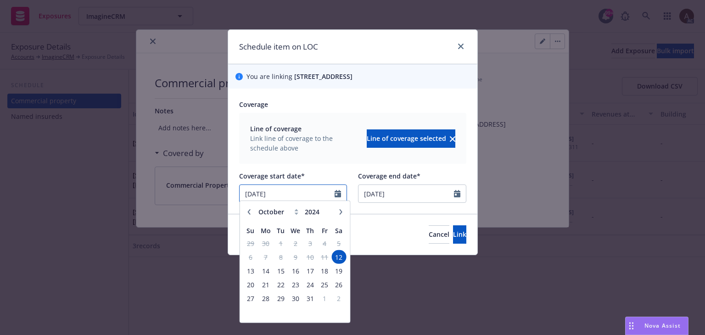
drag, startPoint x: 296, startPoint y: 196, endPoint x: 118, endPoint y: 191, distance: 178.1
click at [118, 191] on div "Schedule item on LOC You are linking 22017 Fig Tree Lane, Chatsworth, CA, 91311…" at bounding box center [352, 167] width 705 height 335
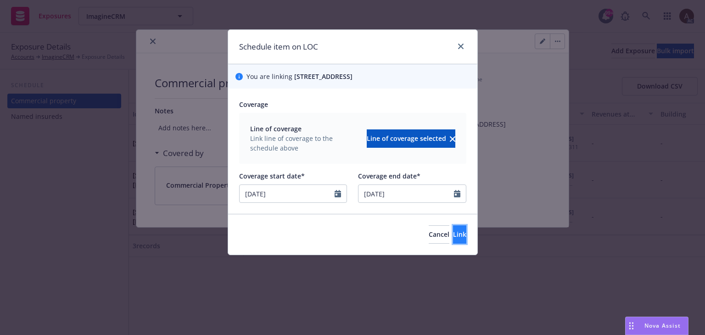
type input "[DATE]"
click at [453, 233] on span "Link" at bounding box center [459, 234] width 13 height 9
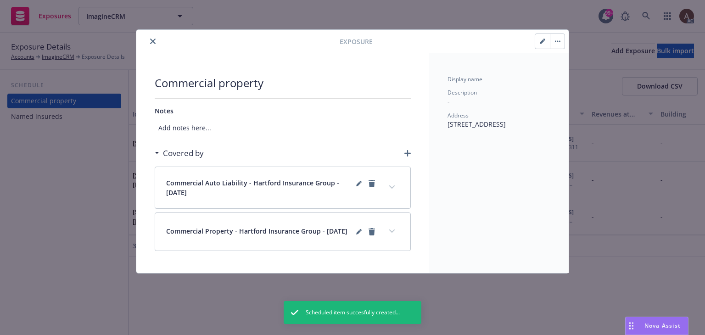
click at [409, 154] on icon "button" at bounding box center [407, 153] width 6 height 6
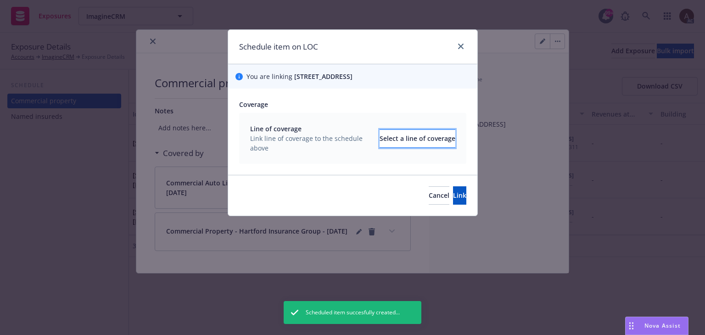
click at [406, 142] on div "Select a line of coverage" at bounding box center [417, 138] width 76 height 17
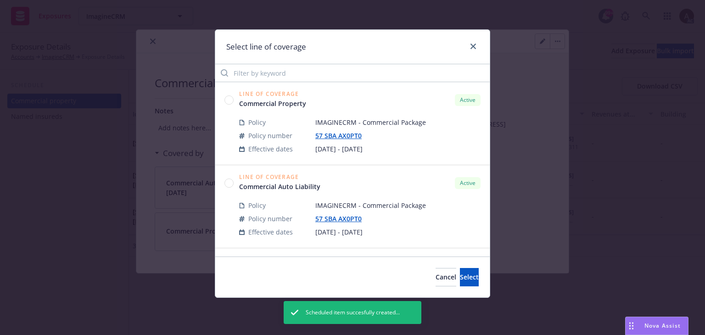
scroll to position [165, 0]
click at [232, 185] on circle at bounding box center [229, 184] width 9 height 9
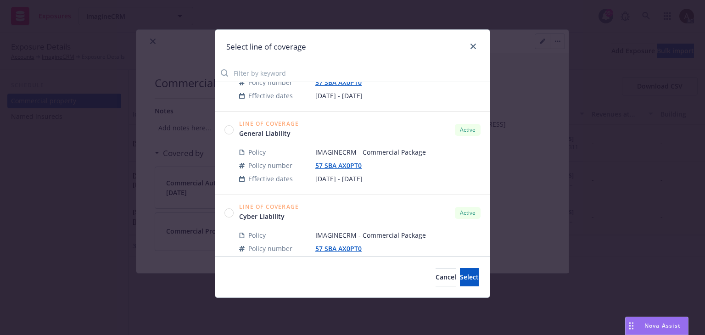
scroll to position [138, 0]
click at [229, 127] on circle at bounding box center [229, 128] width 9 height 9
click at [460, 278] on span "Select" at bounding box center [469, 277] width 19 height 9
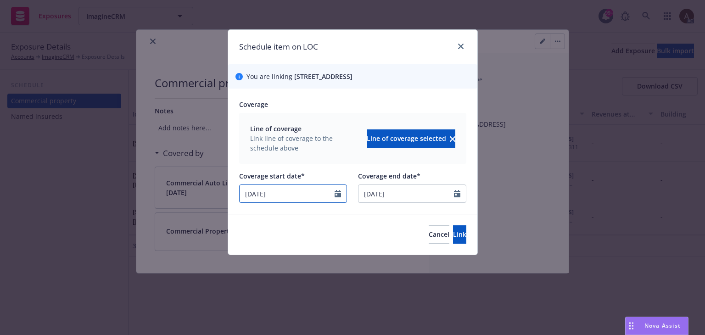
select select "10"
drag, startPoint x: 318, startPoint y: 195, endPoint x: 75, endPoint y: 199, distance: 242.3
click at [75, 199] on div "Schedule item on LOC You are linking 22017 Fig Tree Lane, Chatsworth, CA, 91311…" at bounding box center [352, 167] width 705 height 335
type input "[DATE]"
click at [453, 232] on span "Link" at bounding box center [459, 234] width 13 height 9
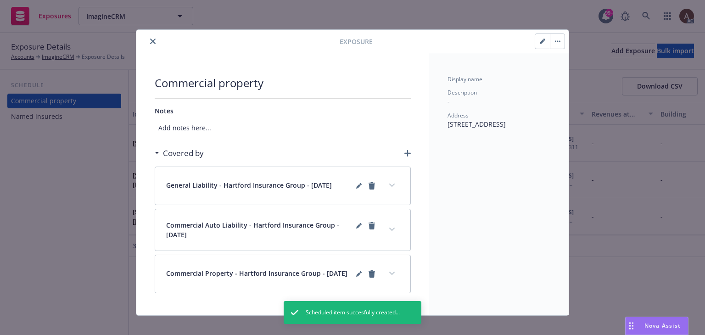
scroll to position [13, 0]
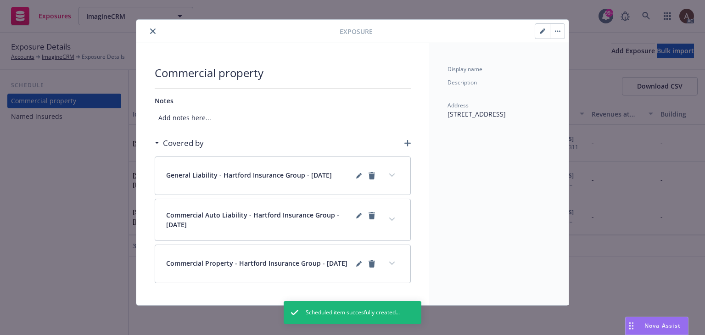
click at [405, 140] on icon "button" at bounding box center [407, 143] width 6 height 6
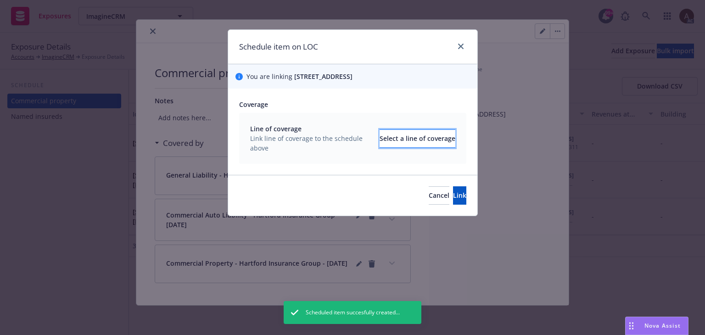
click at [390, 140] on div "Select a line of coverage" at bounding box center [417, 138] width 76 height 17
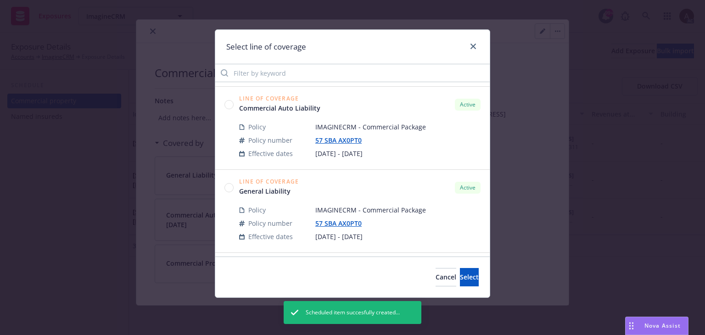
scroll to position [165, 0]
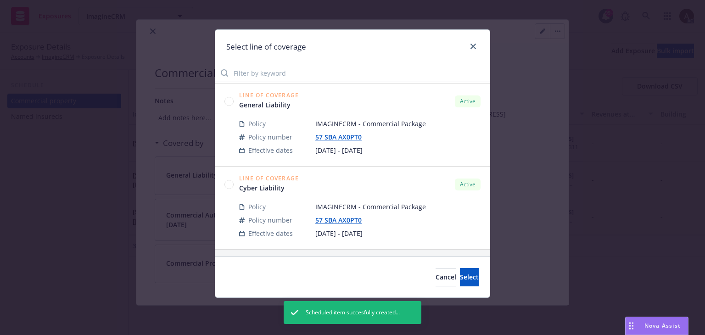
click at [230, 185] on circle at bounding box center [229, 184] width 9 height 9
click at [460, 279] on span "Select" at bounding box center [469, 277] width 19 height 9
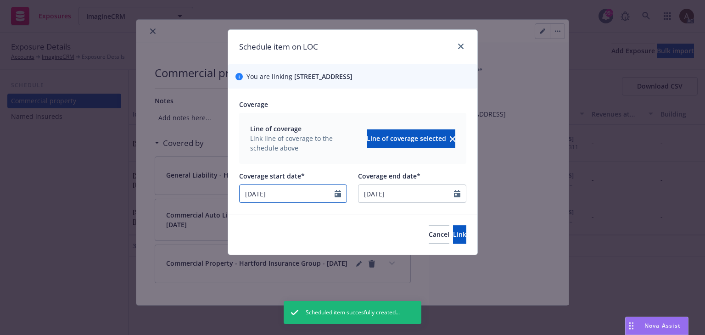
select select "10"
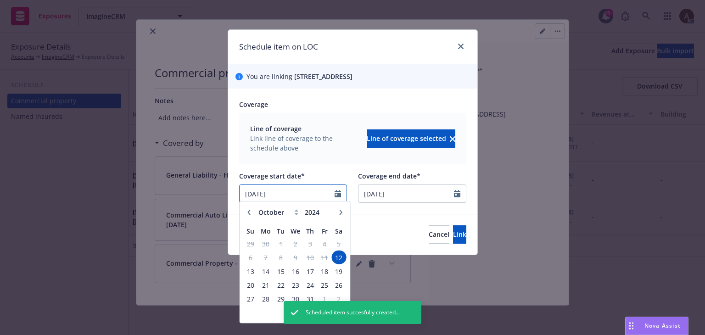
drag, startPoint x: 299, startPoint y: 195, endPoint x: -26, endPoint y: 197, distance: 324.9
click at [0, 197] on html "Exposures ImagineCRM ImagineCRM 99+ AC Exposure Details Accounts ImagineCRM Exp…" at bounding box center [352, 167] width 705 height 335
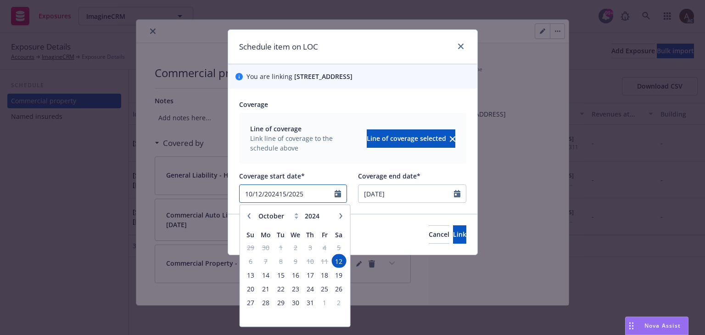
drag, startPoint x: 299, startPoint y: 192, endPoint x: 112, endPoint y: 191, distance: 186.7
click at [112, 191] on div "Schedule item on LOC You are linking 22017 Fig Tree Lane, Chatsworth, CA, 91311…" at bounding box center [352, 167] width 705 height 335
type input "5"
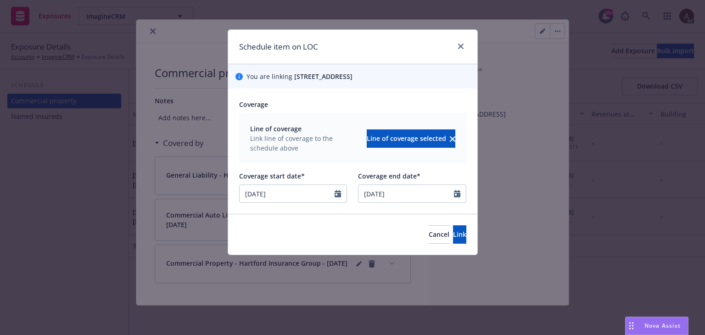
type input "[DATE]"
click at [333, 106] on div "Coverage" at bounding box center [352, 105] width 227 height 10
click at [453, 234] on span "Link" at bounding box center [459, 234] width 13 height 9
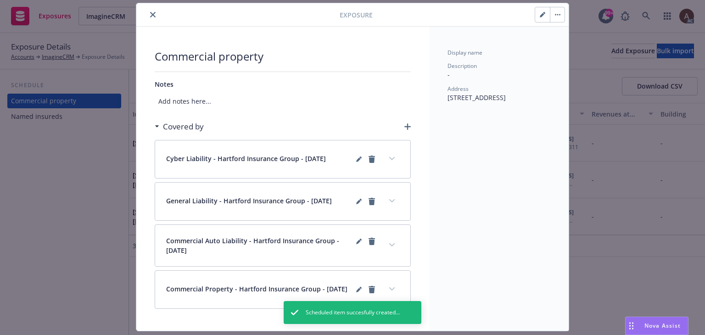
scroll to position [55, 0]
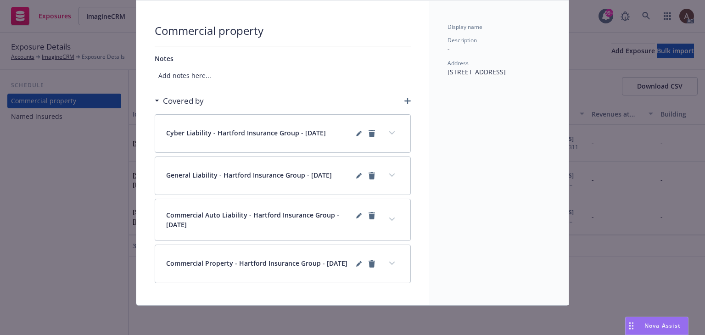
click at [78, 198] on div "Exposure Commercial property Notes Add notes here... Covered by Cyber Liability…" at bounding box center [352, 167] width 705 height 335
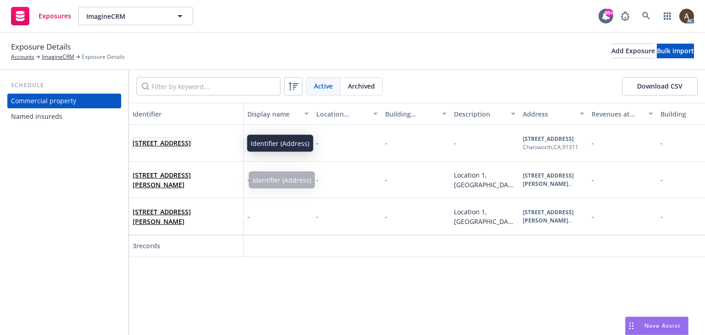
click at [191, 148] on span "[STREET_ADDRESS]" at bounding box center [162, 143] width 58 height 10
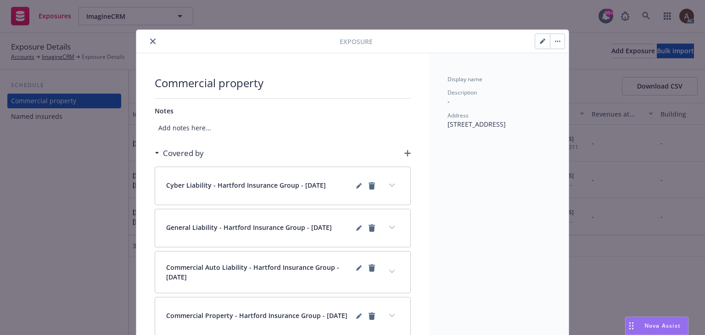
scroll to position [22, 0]
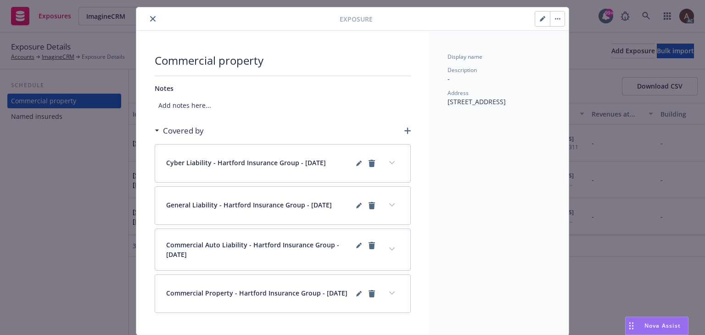
click at [535, 19] on button "button" at bounding box center [542, 18] width 15 height 15
select select "FRAME"
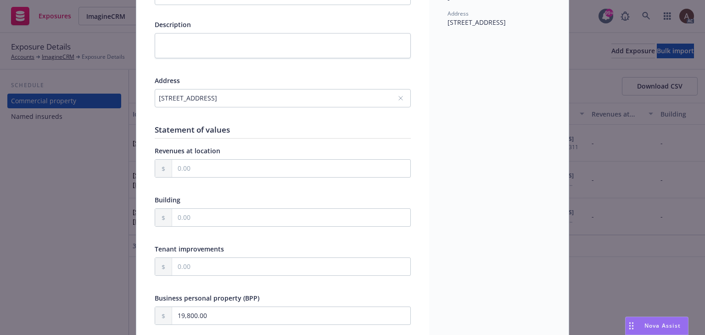
scroll to position [138, 0]
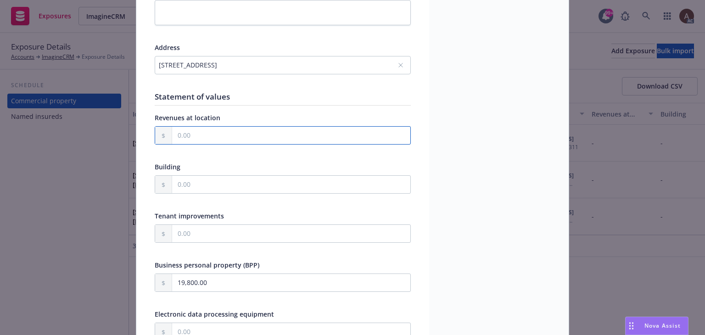
click at [195, 137] on input "text" at bounding box center [291, 135] width 238 height 17
type input "2,275,938.00"
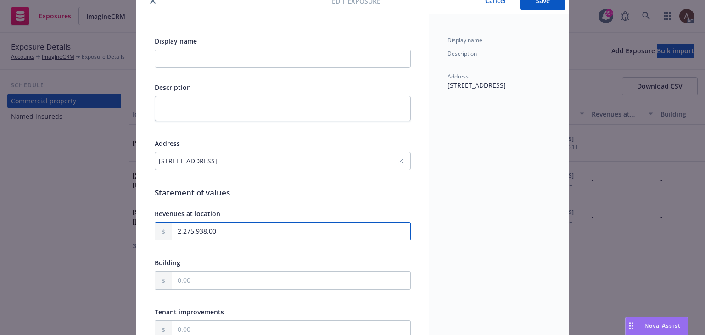
scroll to position [0, 0]
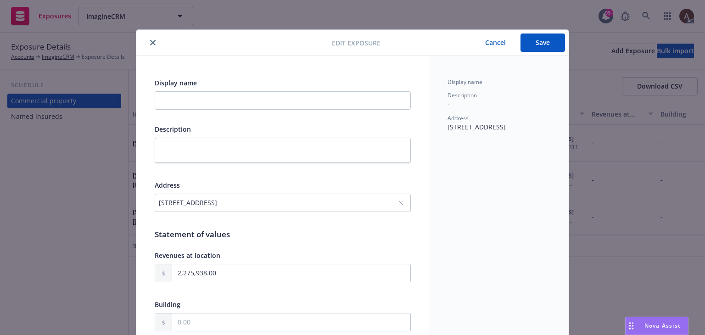
click at [534, 44] on button "Save" at bounding box center [542, 42] width 45 height 18
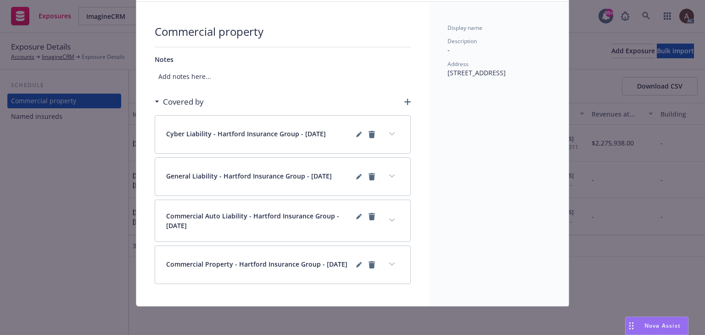
scroll to position [55, 0]
click at [385, 264] on button "expand content" at bounding box center [391, 263] width 15 height 15
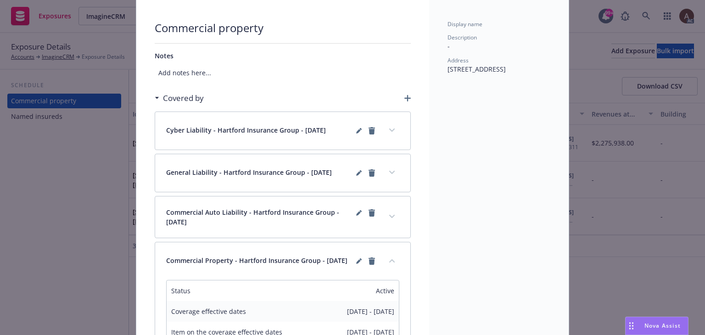
scroll to position [193, 0]
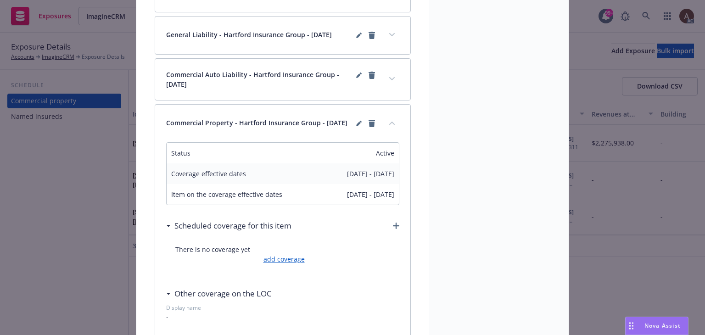
click at [279, 263] on link "add coverage" at bounding box center [283, 259] width 44 height 10
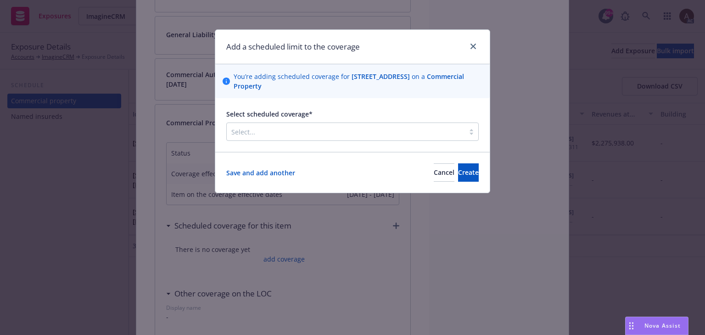
click at [312, 133] on div at bounding box center [345, 131] width 228 height 11
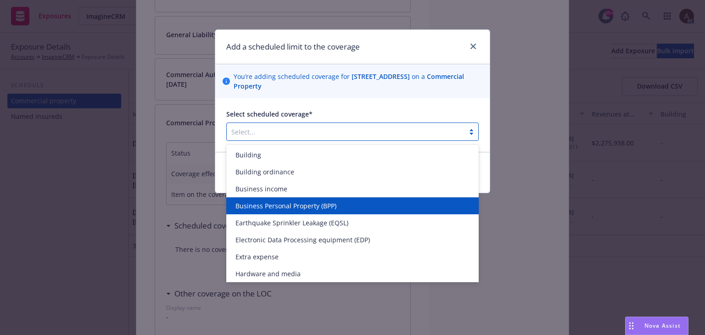
click at [266, 207] on span "Business Personal Property (BPP)" at bounding box center [285, 206] width 101 height 10
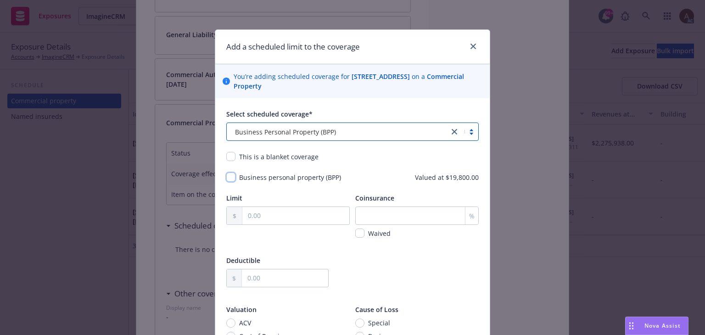
click at [228, 178] on input "checkbox" at bounding box center [230, 177] width 9 height 9
checkbox input "true"
click at [280, 215] on input "text" at bounding box center [295, 215] width 107 height 17
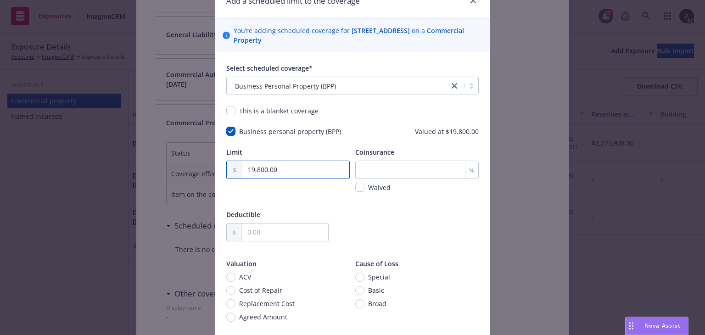
type input "19,800.00"
click at [279, 233] on input "text" at bounding box center [285, 231] width 86 height 17
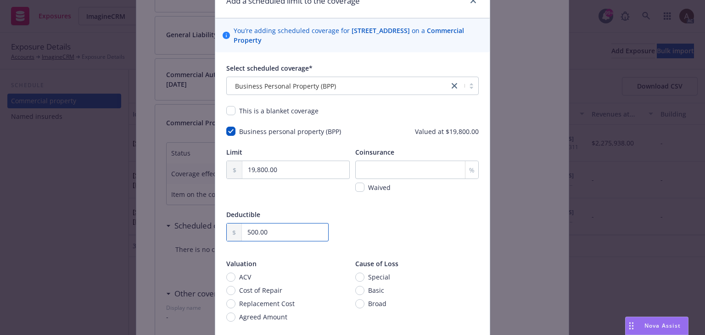
type input "500.00"
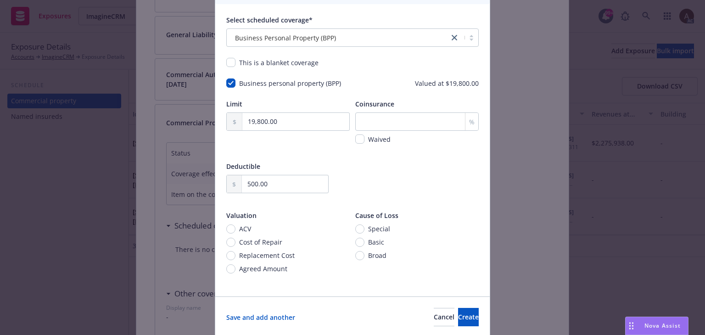
scroll to position [126, 0]
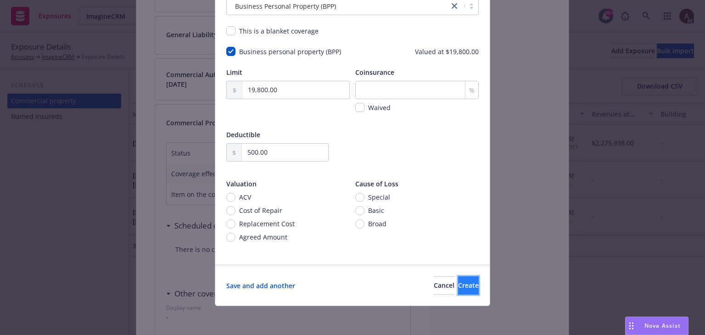
click at [458, 285] on span "Create" at bounding box center [468, 285] width 21 height 9
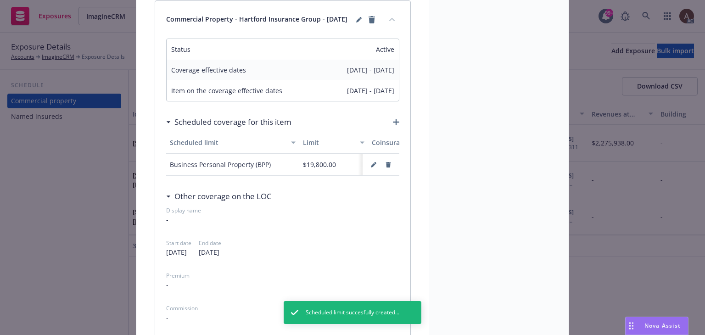
scroll to position [284, 0]
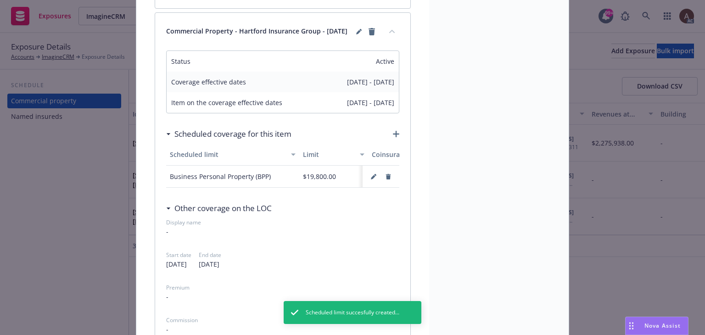
click at [393, 134] on icon "button" at bounding box center [396, 134] width 6 height 6
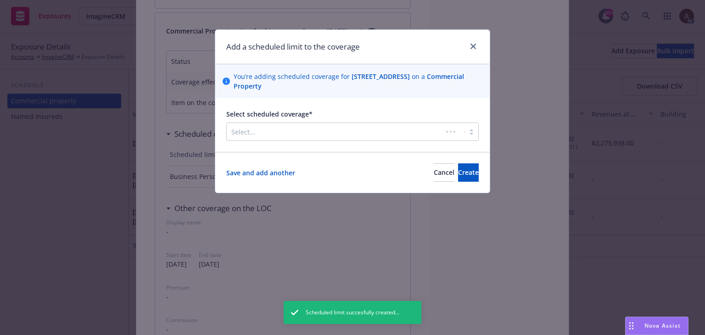
click at [307, 131] on div at bounding box center [334, 131] width 206 height 11
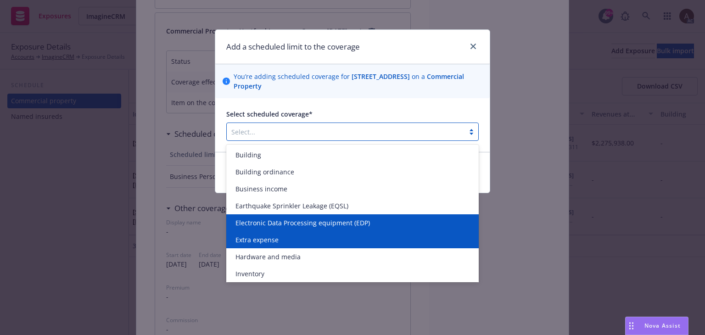
scroll to position [18, 0]
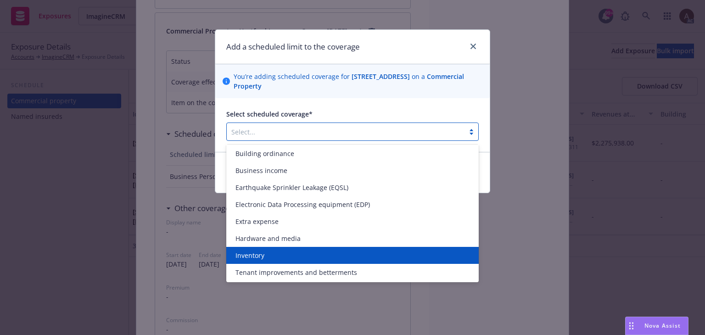
click at [35, 204] on div "Add a scheduled limit to the coverage You’re adding scheduled coverage for 2201…" at bounding box center [352, 167] width 705 height 335
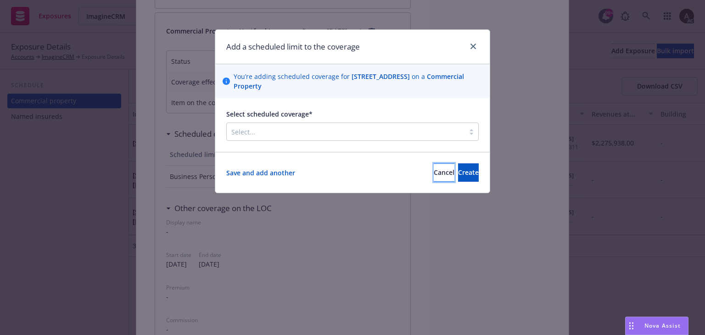
click at [434, 176] on button "Cancel" at bounding box center [444, 172] width 21 height 18
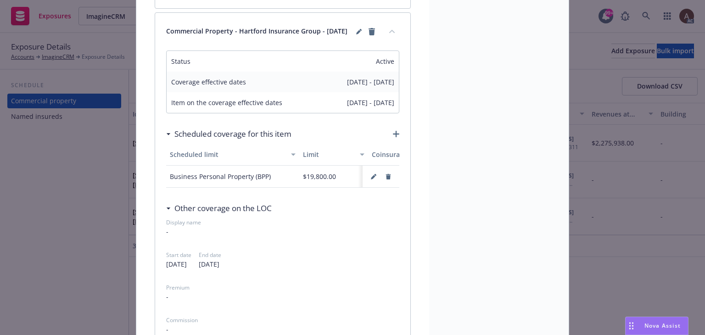
click at [76, 172] on div "Exposure Commercial property Notes Add notes here... Covered by Cyber Liability…" at bounding box center [352, 167] width 705 height 335
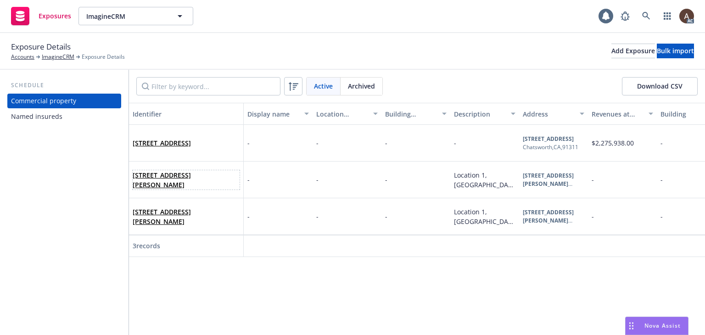
click at [196, 188] on span "[STREET_ADDRESS][PERSON_NAME]" at bounding box center [186, 179] width 107 height 19
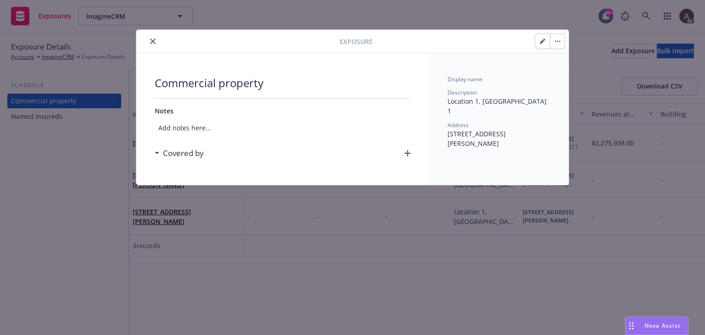
click at [559, 41] on icon "button" at bounding box center [559, 41] width 1 height 1
click at [567, 68] on link "Archive" at bounding box center [576, 66] width 52 height 18
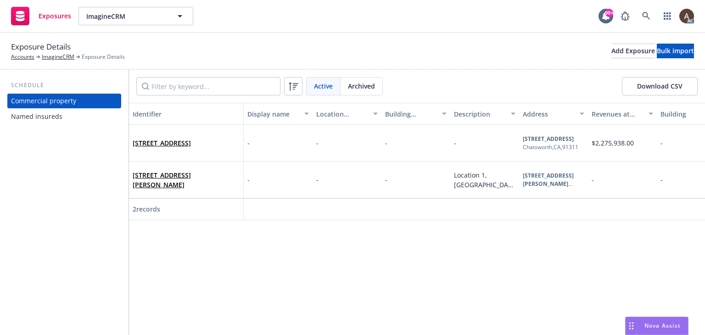
click at [197, 189] on div "[STREET_ADDRESS][PERSON_NAME]" at bounding box center [186, 179] width 107 height 25
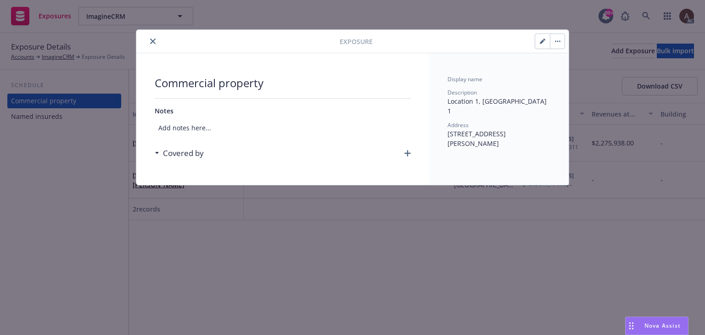
click at [558, 42] on button "button" at bounding box center [557, 41] width 15 height 15
click at [561, 65] on link "Archive" at bounding box center [576, 66] width 52 height 18
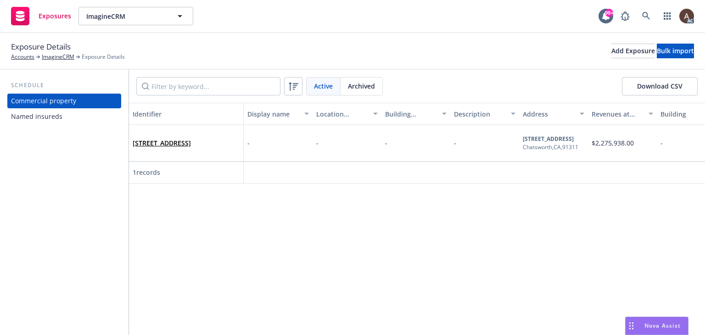
click at [60, 184] on div "Schedule Commercial property Named insureds" at bounding box center [64, 202] width 128 height 265
